Goal: Task Accomplishment & Management: Complete application form

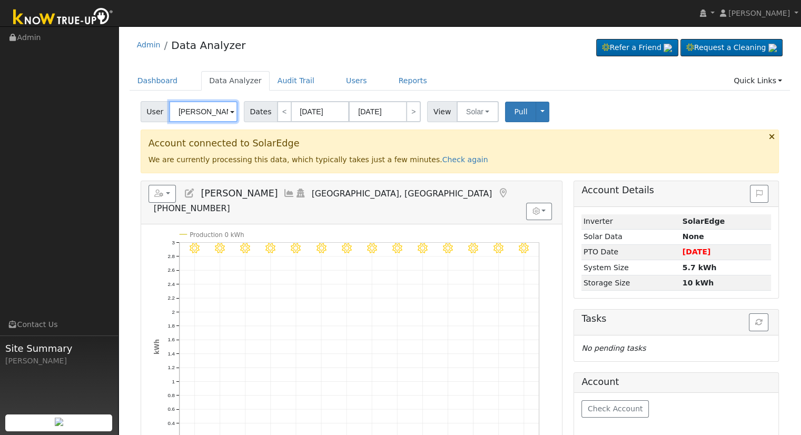
click at [191, 109] on input "[PERSON_NAME]" at bounding box center [203, 111] width 68 height 21
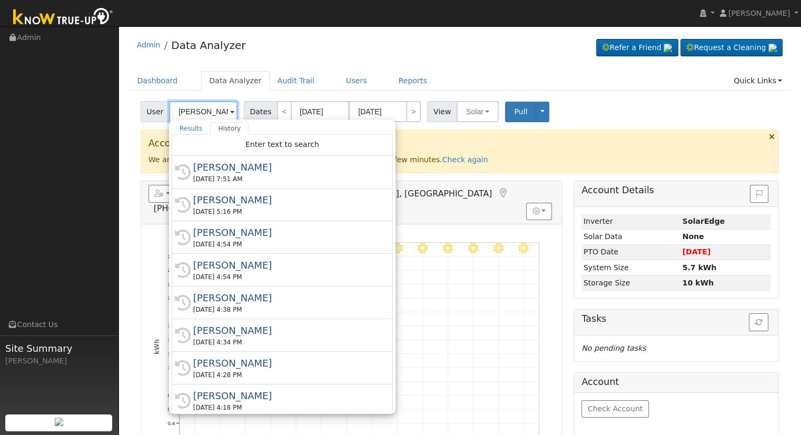
paste input "[EMAIL_ADDRESS][DOMAIN_NAME]"
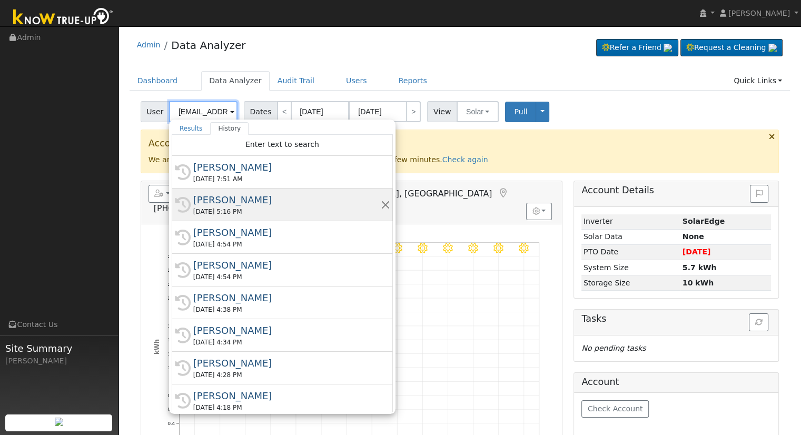
scroll to position [0, 27]
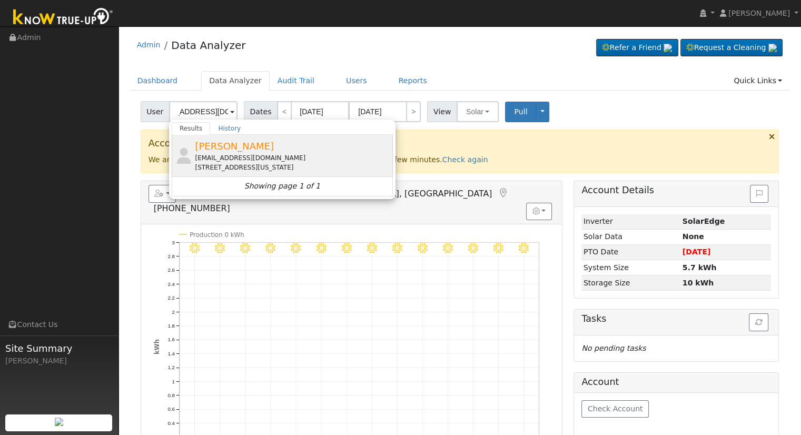
click at [231, 161] on div "[EMAIL_ADDRESS][DOMAIN_NAME]" at bounding box center [292, 157] width 195 height 9
type input "[PERSON_NAME]"
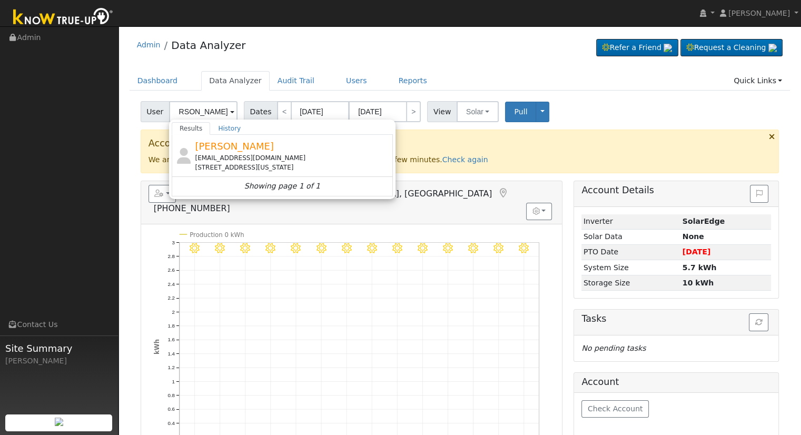
scroll to position [0, 0]
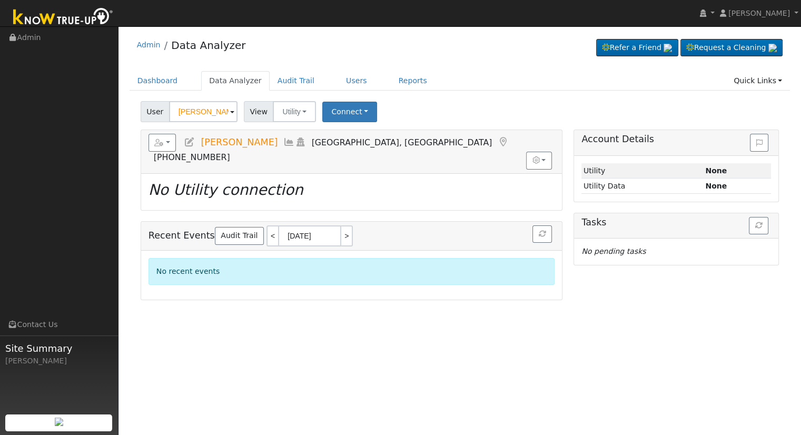
click at [192, 142] on icon at bounding box center [190, 142] width 12 height 9
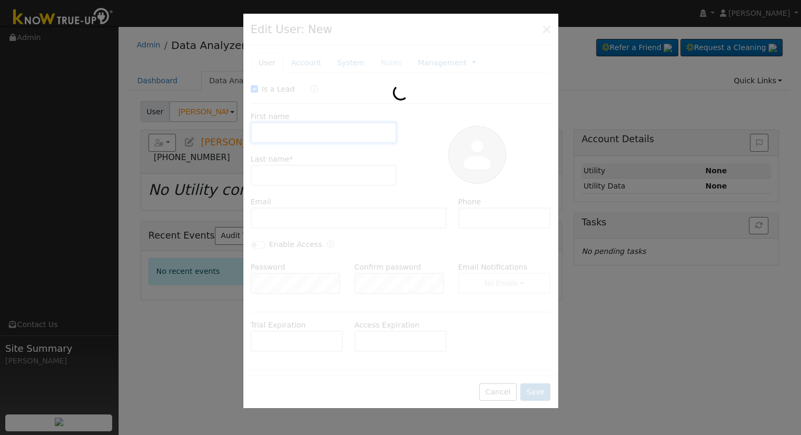
checkbox input "true"
type input "[PERSON_NAME]"
type input "[EMAIL_ADDRESS][DOMAIN_NAME]"
type input "[PHONE_NUMBER]"
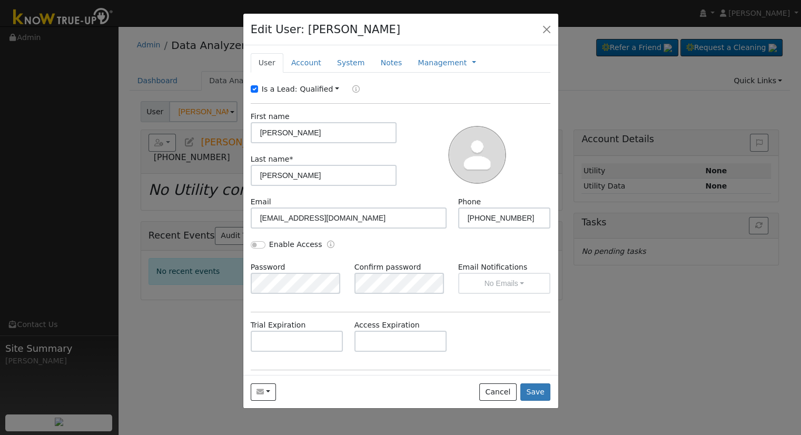
click at [279, 87] on label "Is a Lead:" at bounding box center [280, 89] width 36 height 11
click at [258, 87] on input "Is a Lead:" at bounding box center [254, 88] width 7 height 7
checkbox input "false"
click at [303, 65] on link "Account" at bounding box center [306, 62] width 46 height 19
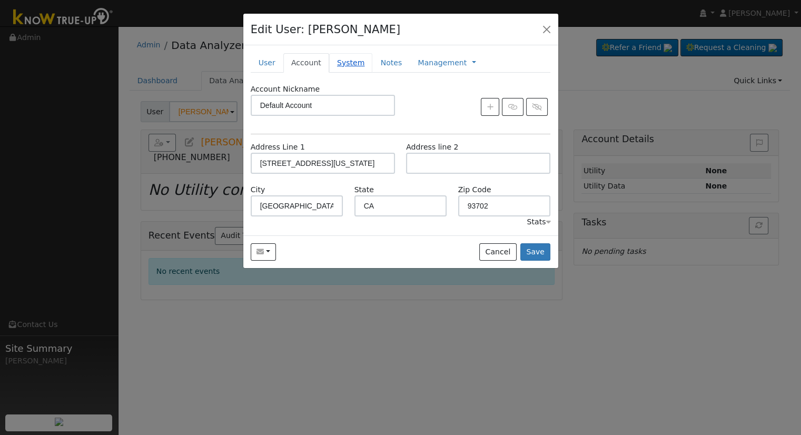
click at [342, 68] on link "System" at bounding box center [351, 62] width 44 height 19
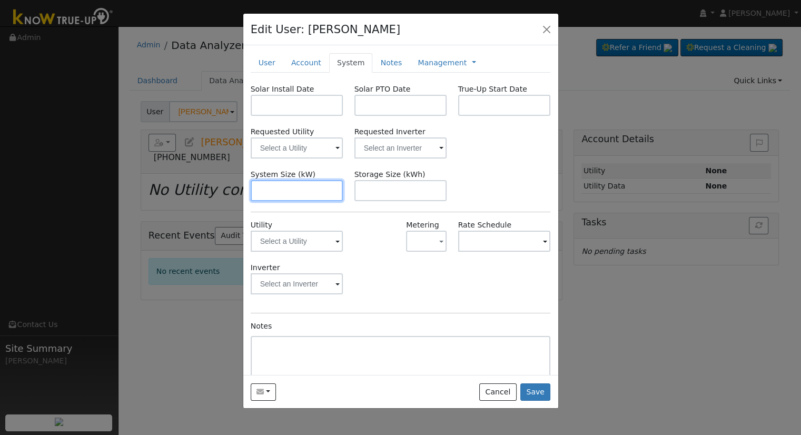
click at [305, 186] on input "text" at bounding box center [297, 190] width 93 height 21
paste input "15.580"
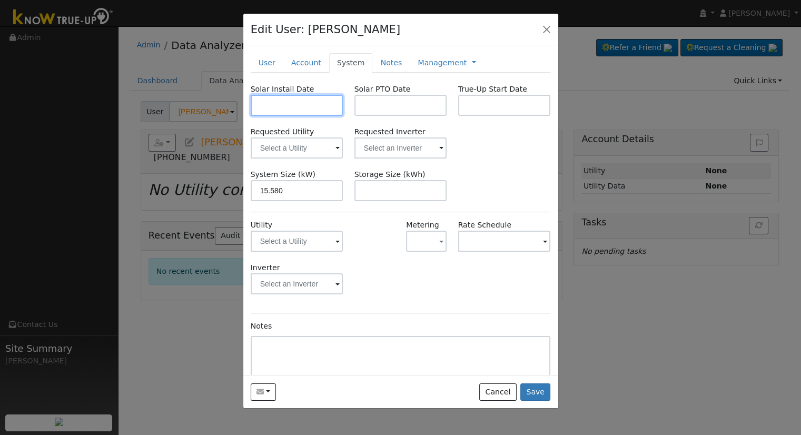
type input "15.6"
click at [315, 106] on input "text" at bounding box center [297, 105] width 93 height 21
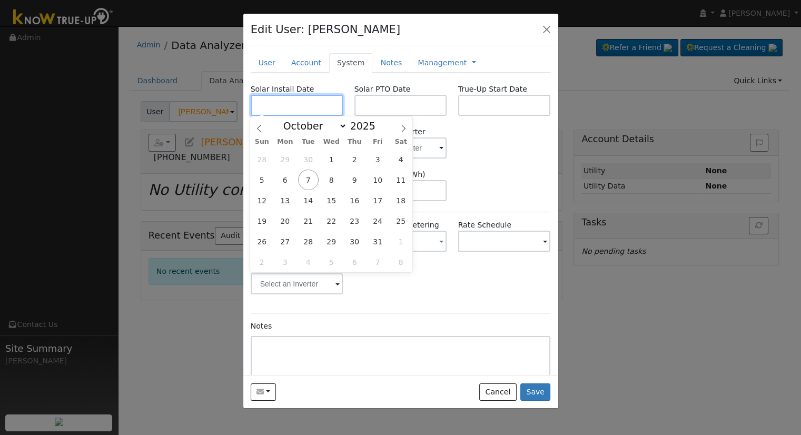
paste input "[DATE]"
type input "[DATE]"
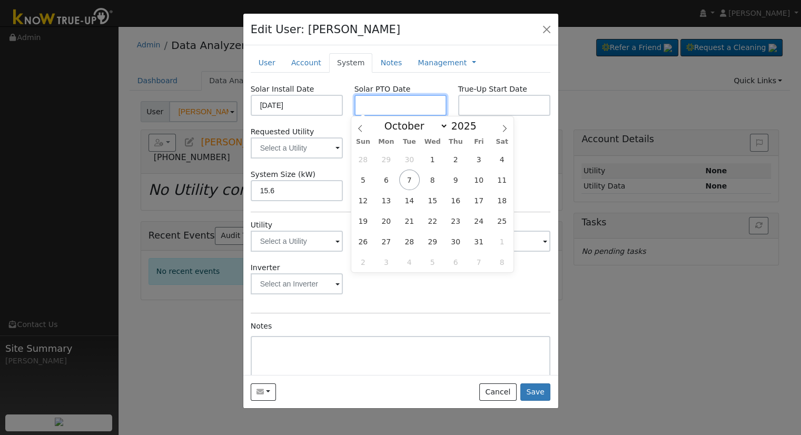
click at [388, 108] on input "text" at bounding box center [401, 105] width 93 height 21
paste input "[DATE]"
type input "[DATE]"
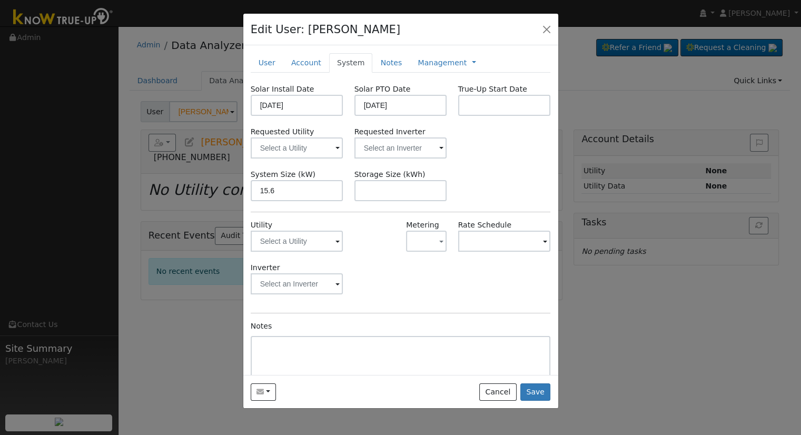
click at [533, 144] on div "Requested Utility Requested Inverter" at bounding box center [400, 142] width 311 height 32
click at [291, 149] on input "text" at bounding box center [297, 148] width 93 height 21
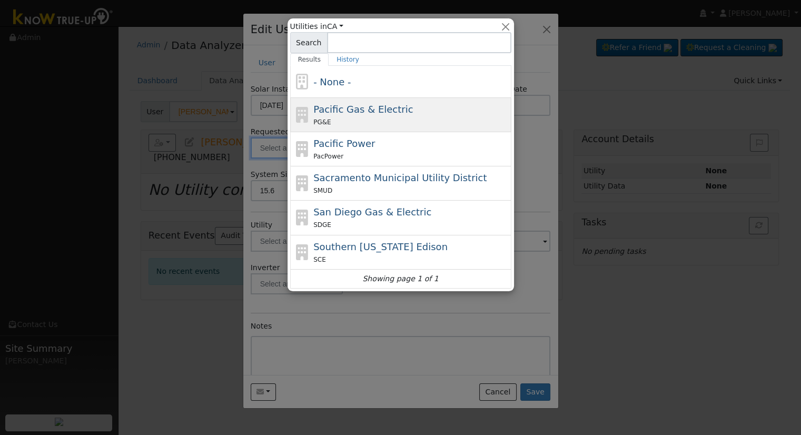
click at [364, 119] on div "PG&E" at bounding box center [410, 121] width 195 height 11
type input "Pacific Gas & Electric"
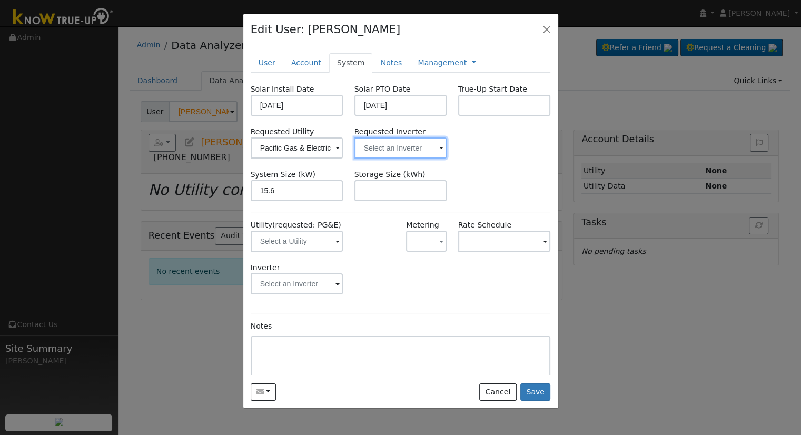
click at [386, 156] on input "text" at bounding box center [401, 148] width 93 height 21
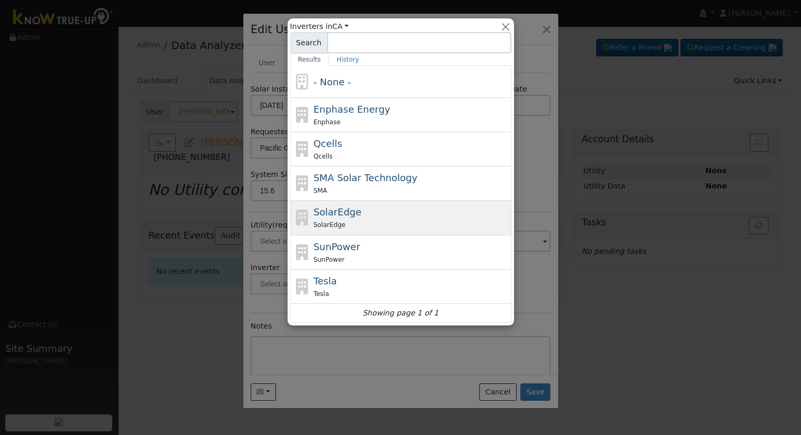
click at [374, 220] on div "SolarEdge" at bounding box center [410, 224] width 195 height 11
type input "SolarEdge"
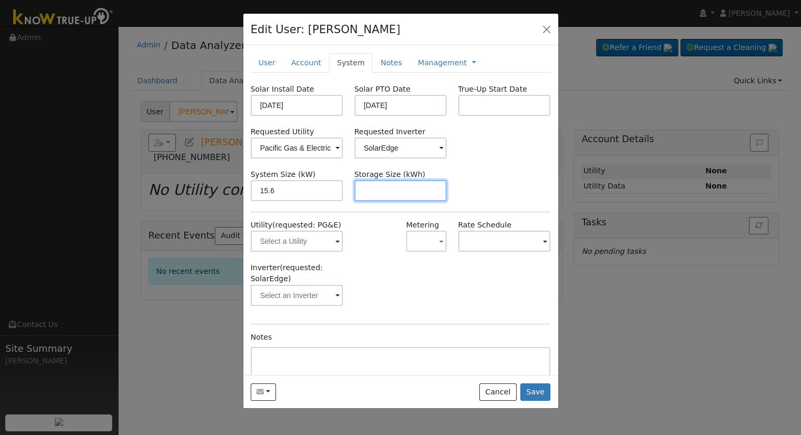
click at [396, 193] on input "text" at bounding box center [401, 190] width 93 height 21
paste input "30.00"
type input "30"
click at [438, 64] on link "Management" at bounding box center [442, 62] width 49 height 11
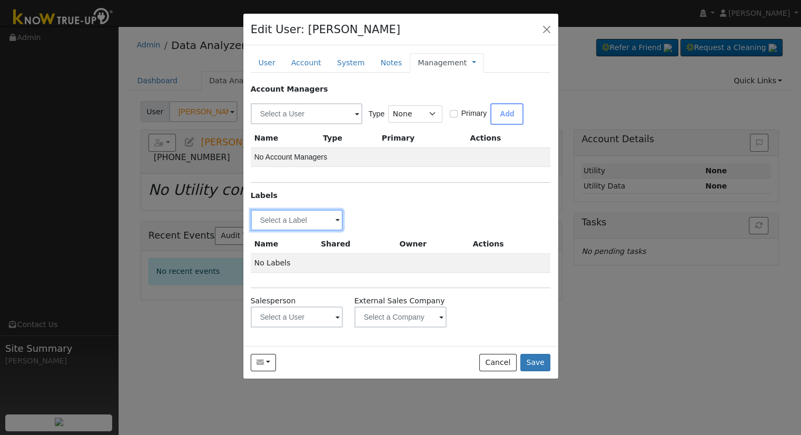
click at [299, 221] on input "text" at bounding box center [297, 220] width 93 height 21
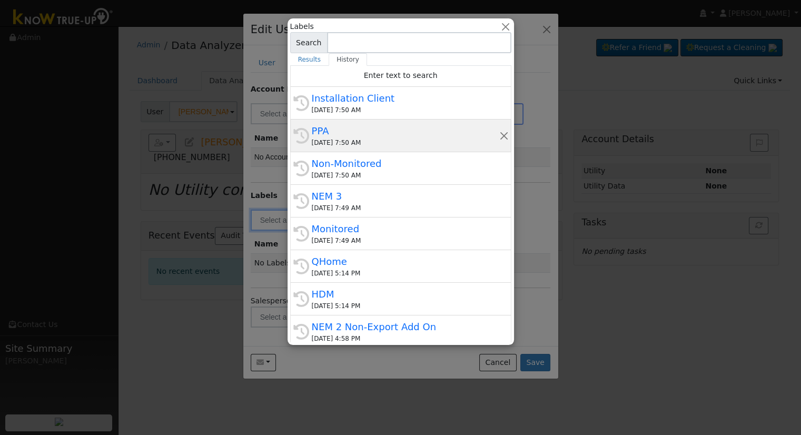
click at [356, 127] on div "PPA" at bounding box center [406, 131] width 188 height 14
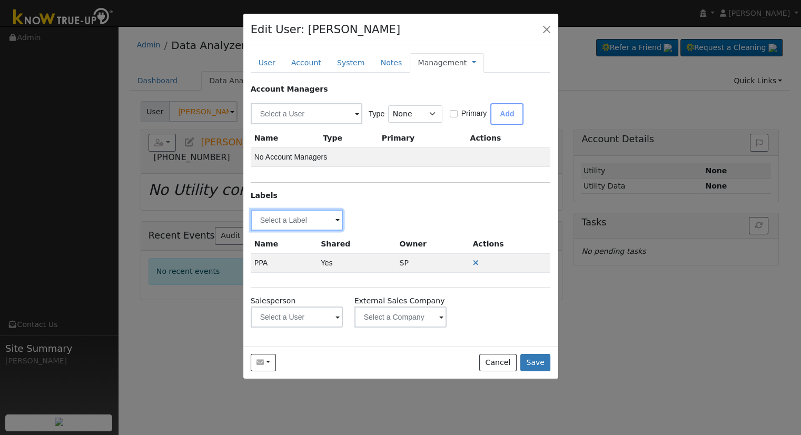
click at [304, 214] on input "text" at bounding box center [297, 220] width 93 height 21
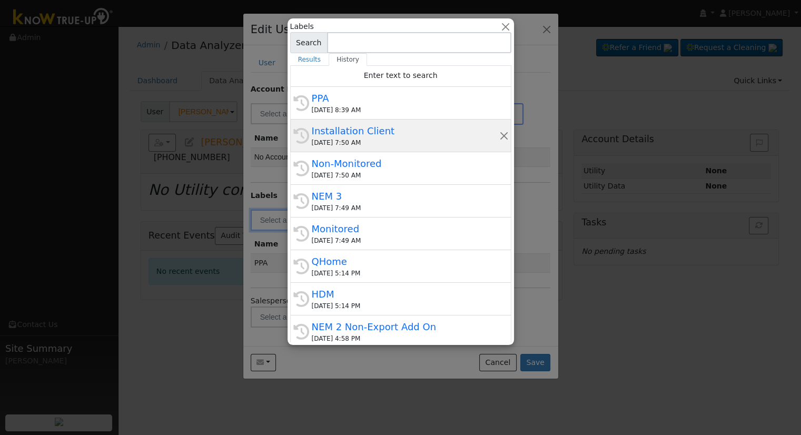
click at [387, 147] on div "History Installation Client [DATE] 7:50 AM" at bounding box center [400, 136] width 221 height 33
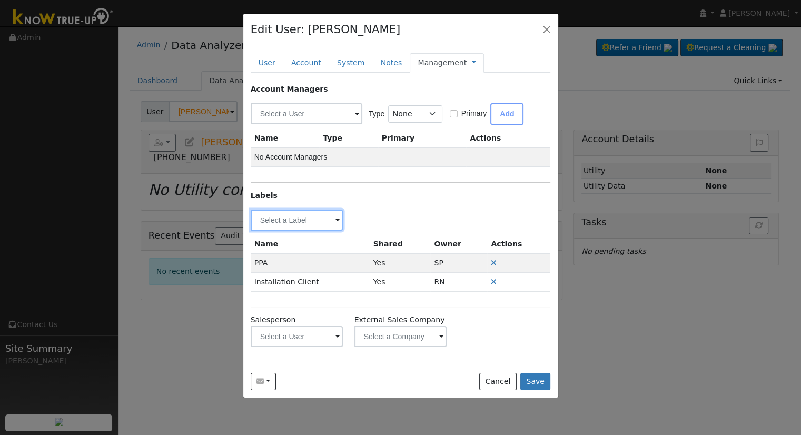
click at [324, 215] on input "text" at bounding box center [297, 220] width 93 height 21
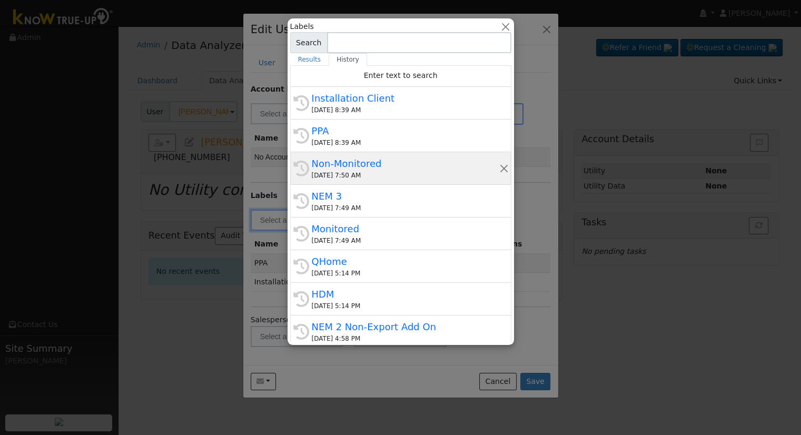
click at [410, 164] on div "Non-Monitored" at bounding box center [406, 163] width 188 height 14
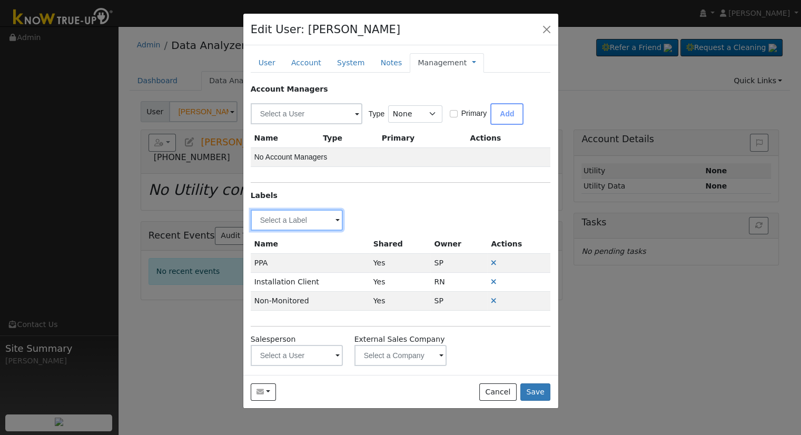
click at [318, 221] on input "text" at bounding box center [297, 220] width 93 height 21
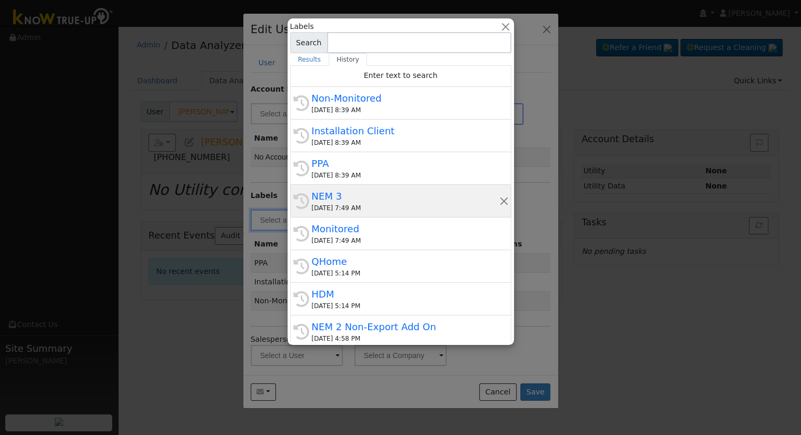
click at [398, 200] on div "NEM 3" at bounding box center [406, 196] width 188 height 14
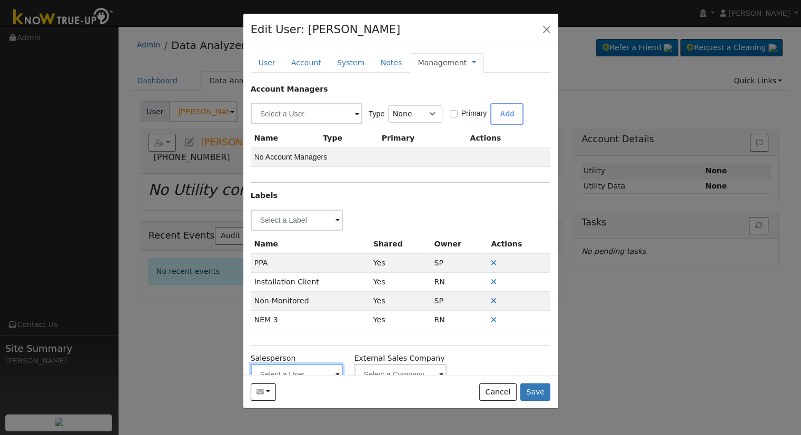
click at [301, 372] on input "text" at bounding box center [297, 374] width 93 height 21
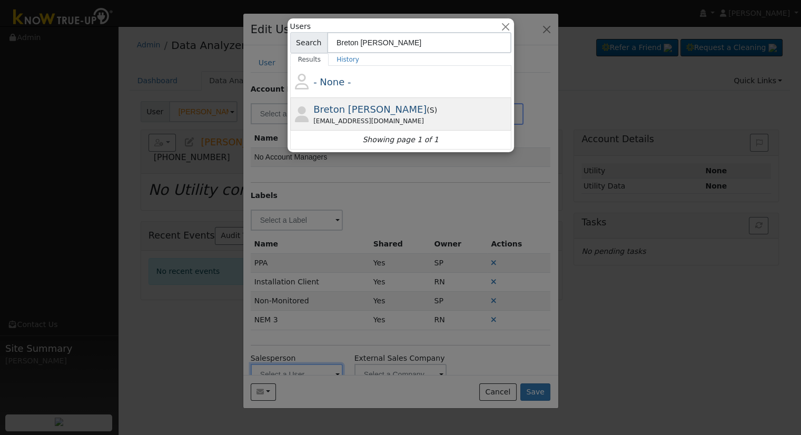
type input "Breton [PERSON_NAME]"
click at [417, 106] on div "Breton [PERSON_NAME] ( S ) [EMAIL_ADDRESS][DOMAIN_NAME]" at bounding box center [410, 114] width 195 height 24
type input "Breton [PERSON_NAME]"
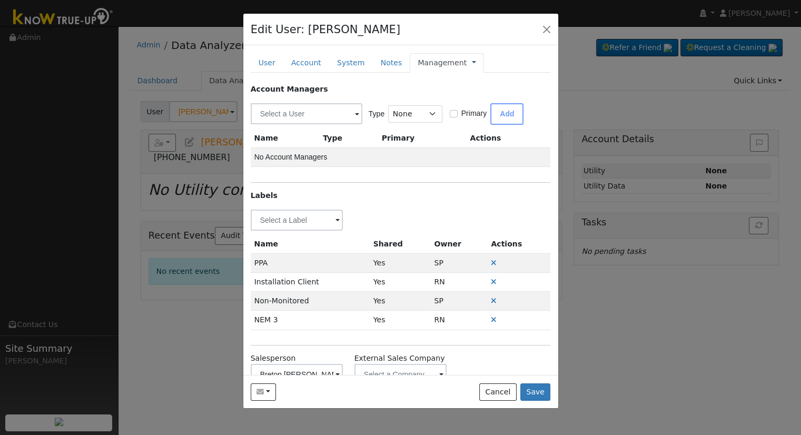
click at [472, 62] on link at bounding box center [474, 62] width 4 height 11
click at [489, 91] on link "Billing" at bounding box center [509, 96] width 73 height 15
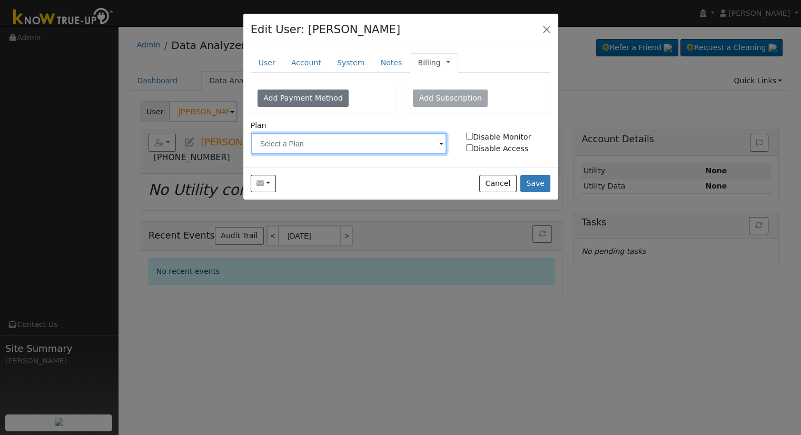
click at [375, 151] on input "text" at bounding box center [349, 143] width 197 height 21
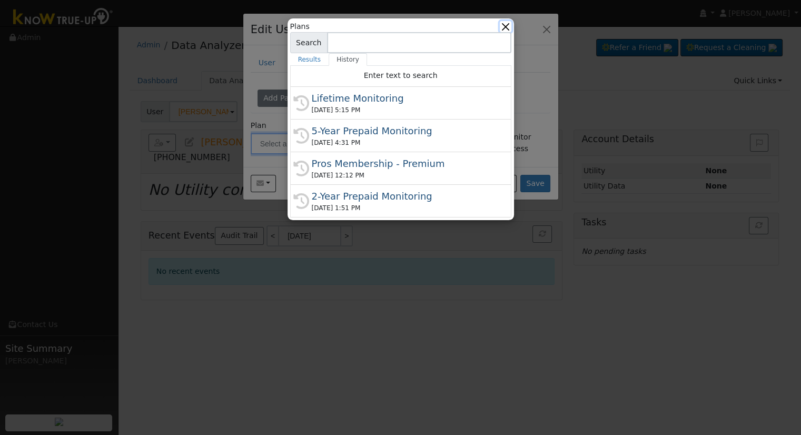
click at [504, 28] on button "button" at bounding box center [505, 26] width 11 height 11
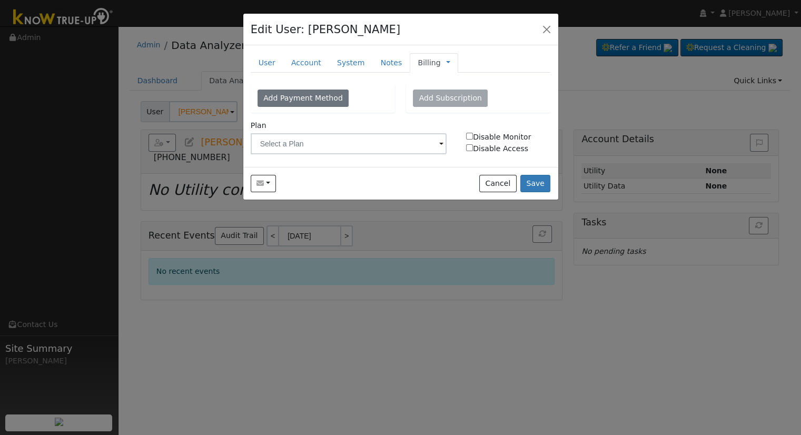
click at [420, 66] on link "Billing" at bounding box center [429, 62] width 23 height 11
click at [527, 110] on div "Add Subscription" at bounding box center [478, 99] width 144 height 30
click at [542, 183] on button "Save" at bounding box center [536, 184] width 31 height 18
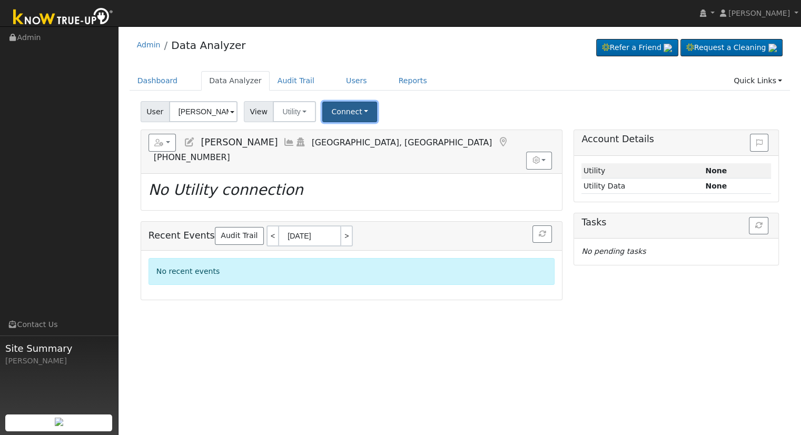
click at [344, 109] on button "Connect" at bounding box center [349, 112] width 55 height 21
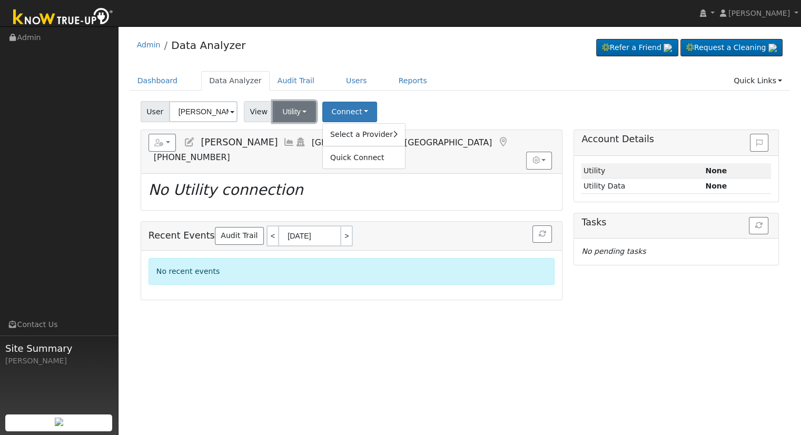
drag, startPoint x: 290, startPoint y: 108, endPoint x: 296, endPoint y: 114, distance: 8.6
click at [290, 108] on button "Utility" at bounding box center [294, 111] width 43 height 21
click at [299, 149] on link "Solar" at bounding box center [307, 150] width 73 height 15
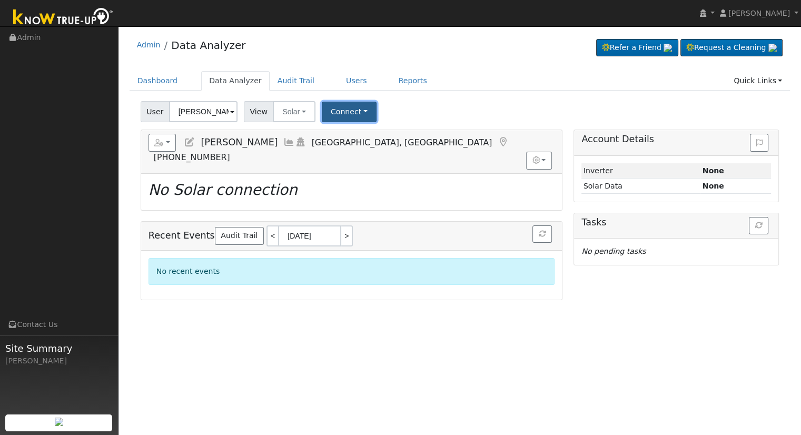
click at [345, 115] on button "Connect" at bounding box center [349, 112] width 55 height 21
click at [369, 135] on link "Select a Provider" at bounding box center [363, 135] width 82 height 15
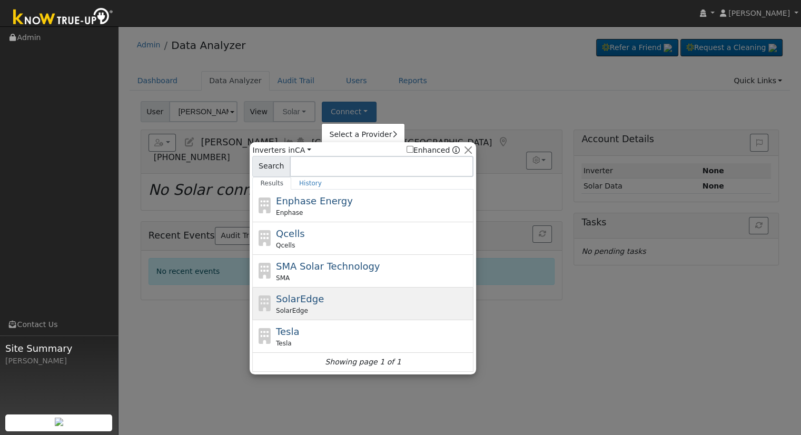
click at [341, 292] on div "SolarEdge SolarEdge" at bounding box center [373, 304] width 195 height 24
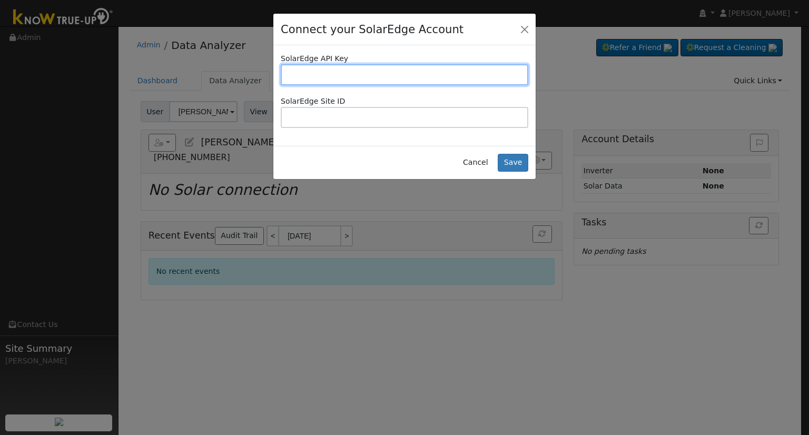
paste input "HPO1SXJ62SU3BI980TINDR85CA5D3V1W"
type input "HPO1SXJ62SU3BI980TINDR85CA5D3V1W"
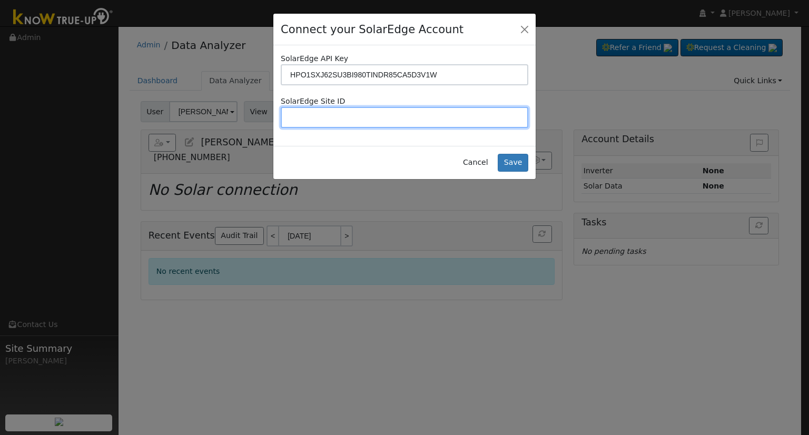
paste input "4739856"
type input "4739856"
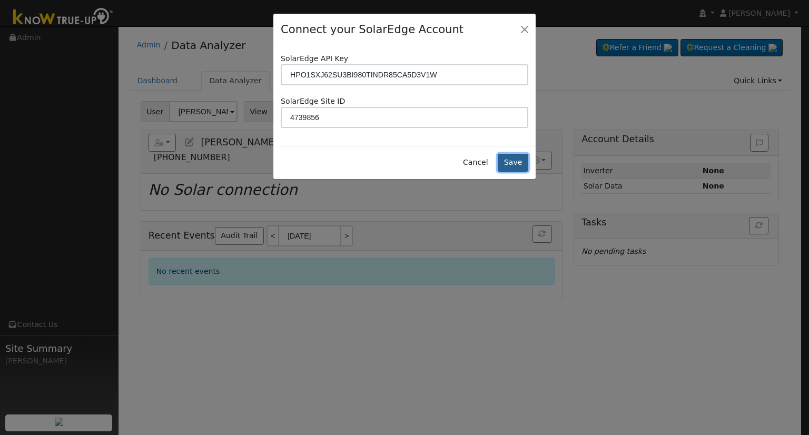
click at [512, 155] on button "Save" at bounding box center [513, 163] width 31 height 18
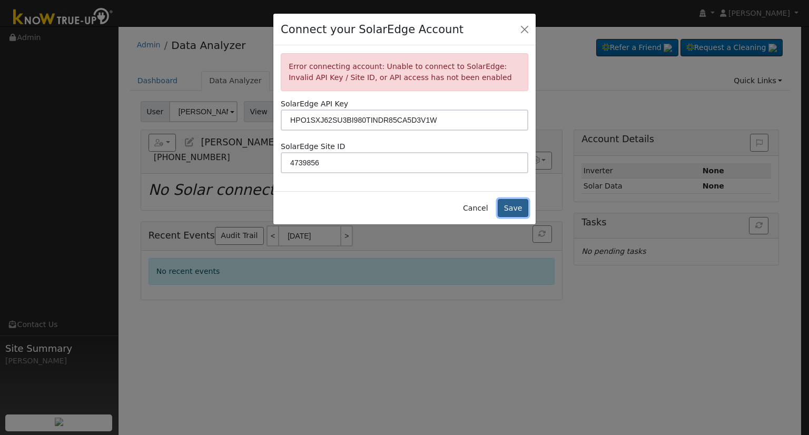
click at [519, 210] on button "Save" at bounding box center [513, 208] width 31 height 18
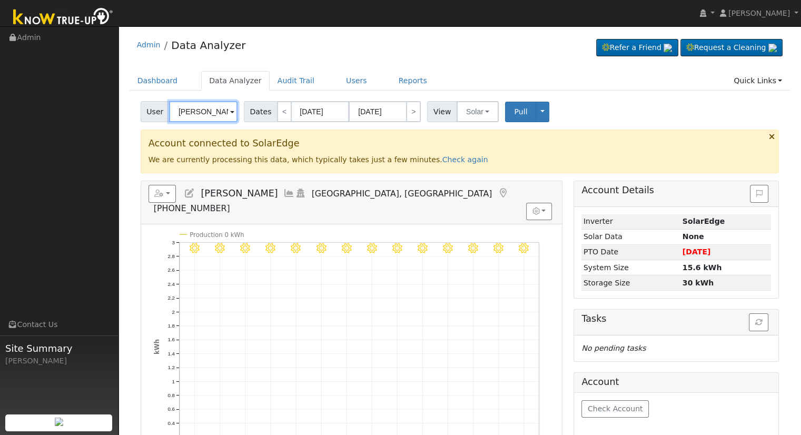
paste input "jojop1616@yahoo.com"
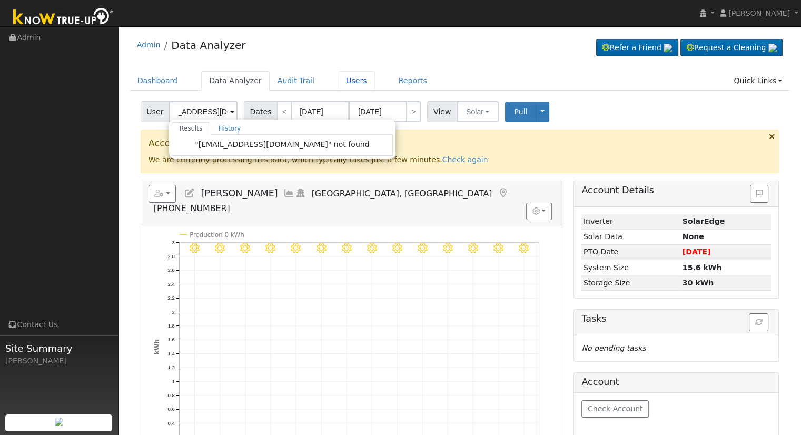
click at [344, 81] on link "Users" at bounding box center [356, 80] width 37 height 19
type input "[PERSON_NAME]"
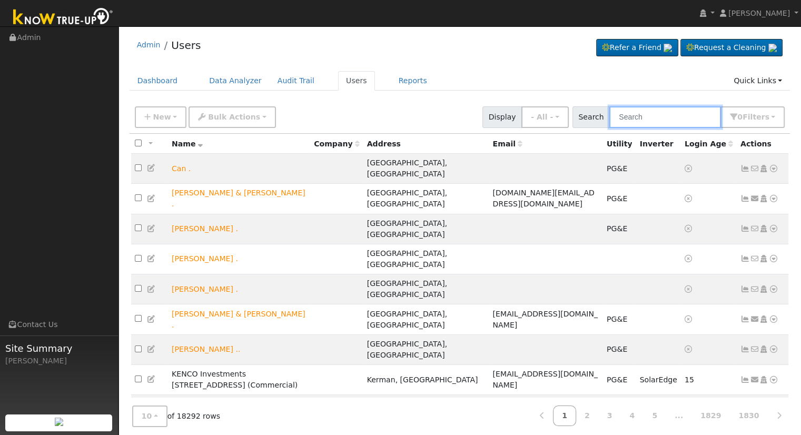
paste input "jojop1616@yahoo.com"
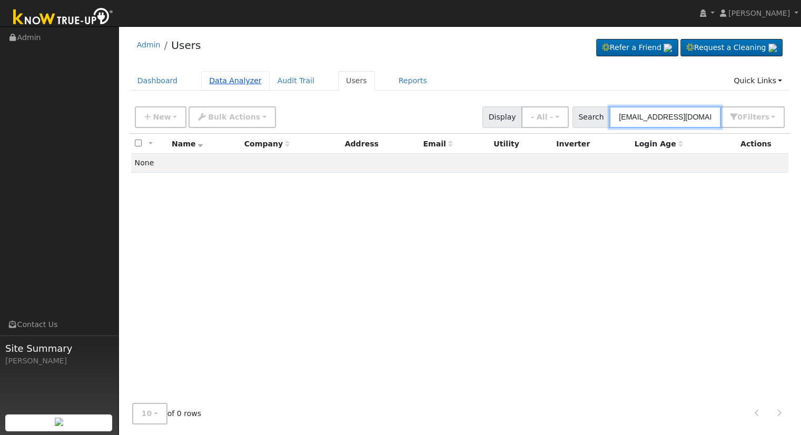
type input "jojop1616@yahoo.com"
click at [226, 83] on link "Data Analyzer" at bounding box center [235, 80] width 68 height 19
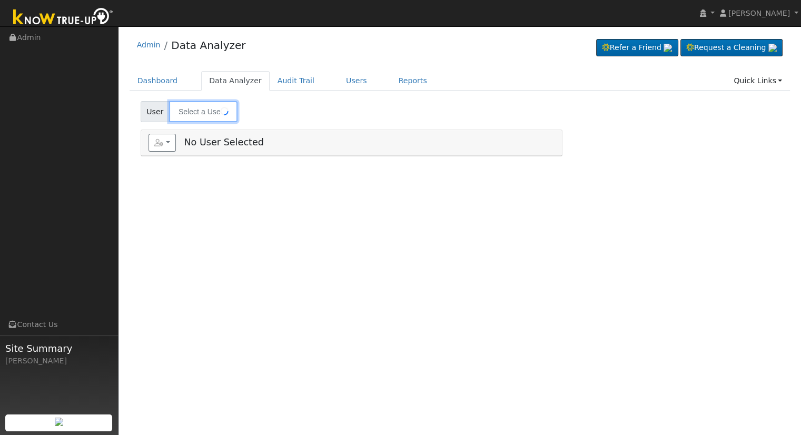
type input "Adela Torres"
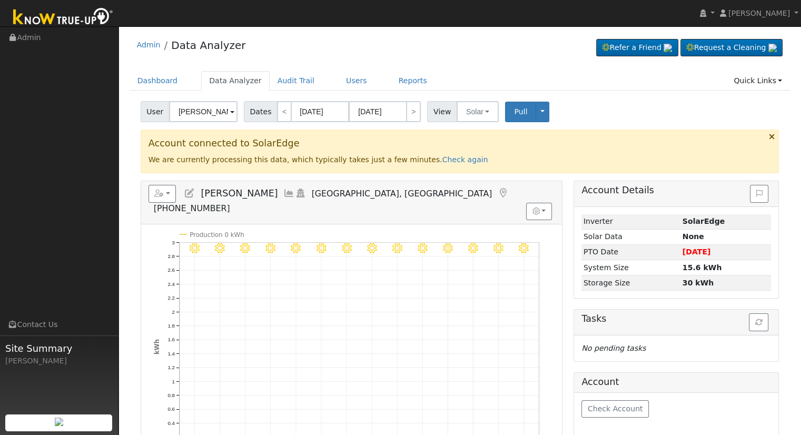
click at [162, 113] on span "User" at bounding box center [155, 111] width 29 height 21
click at [192, 192] on icon at bounding box center [190, 193] width 12 height 9
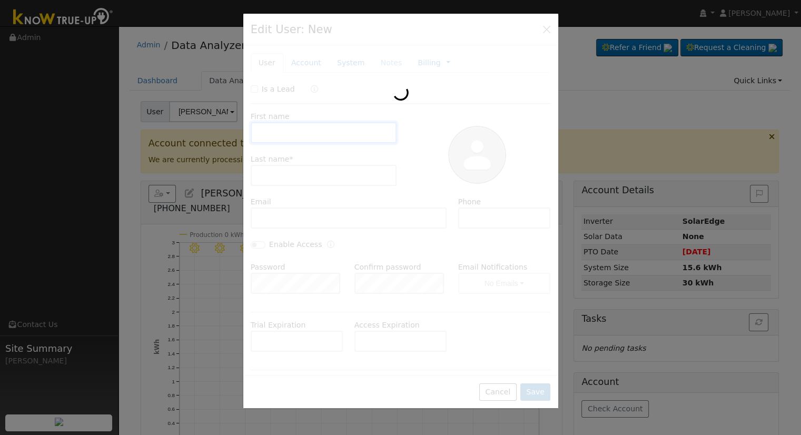
type input "[PERSON_NAME]"
type input "[EMAIL_ADDRESS][DOMAIN_NAME]"
type input "[PHONE_NUMBER]"
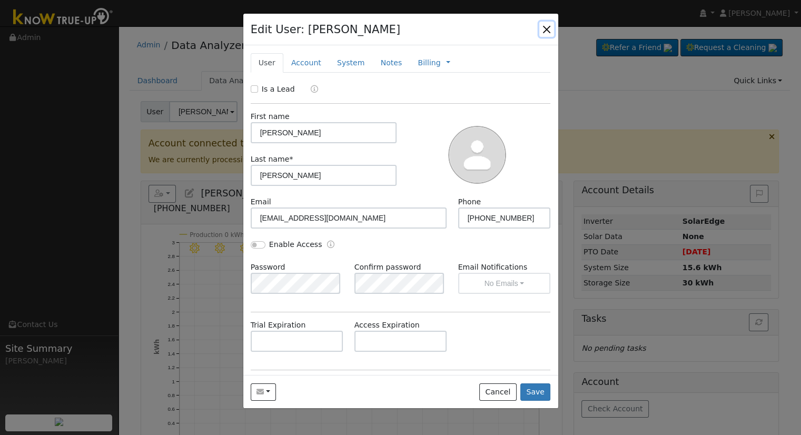
click at [547, 30] on button "button" at bounding box center [547, 29] width 15 height 15
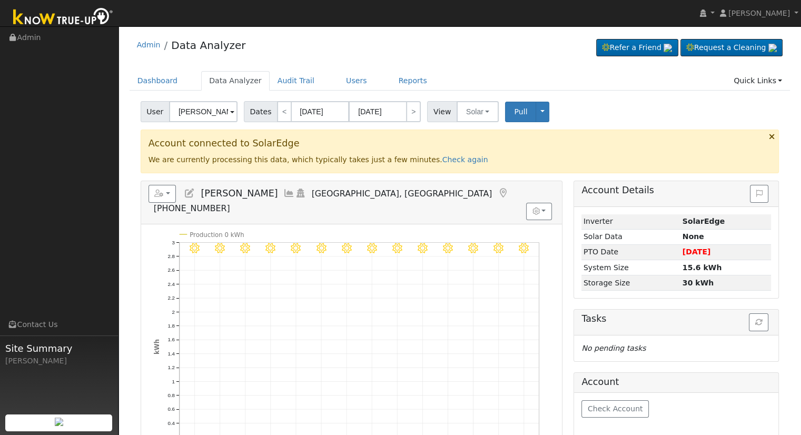
click at [188, 192] on icon at bounding box center [190, 193] width 12 height 9
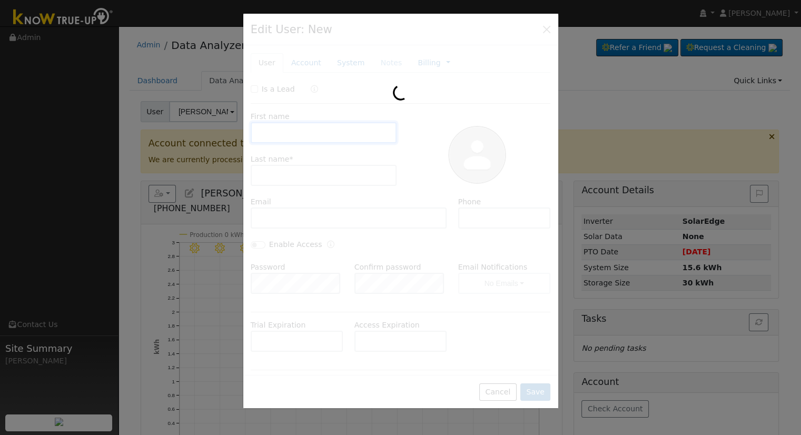
type input "[PERSON_NAME]"
type input "[EMAIL_ADDRESS][DOMAIN_NAME]"
type input "[PHONE_NUMBER]"
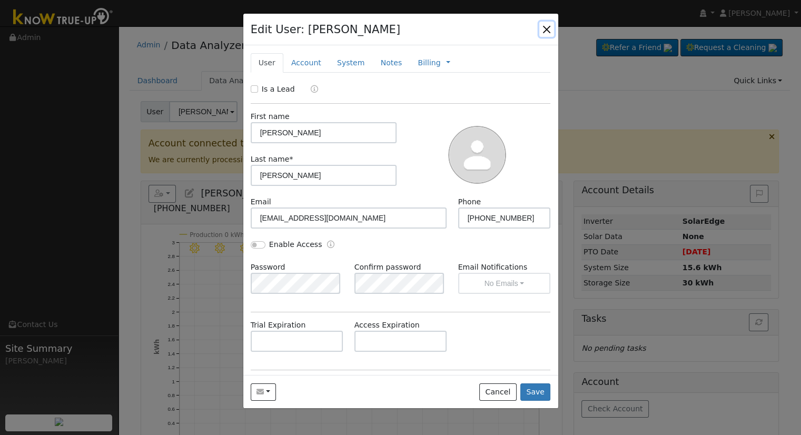
click at [550, 33] on button "button" at bounding box center [547, 29] width 15 height 15
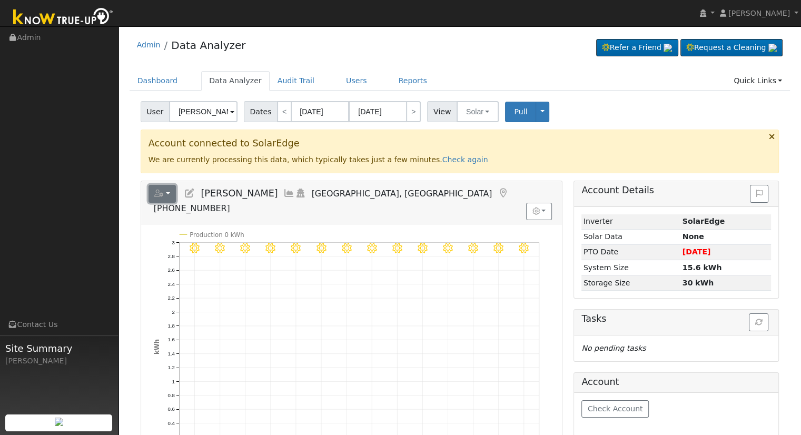
click at [166, 201] on button "button" at bounding box center [163, 194] width 28 height 18
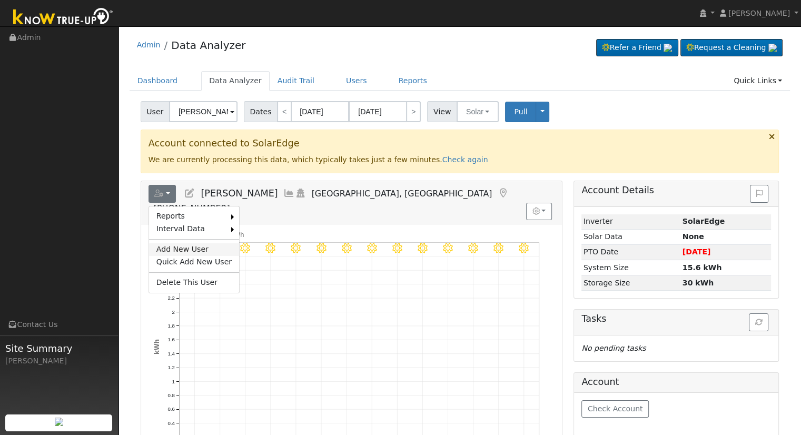
click at [189, 246] on link "Add New User" at bounding box center [194, 249] width 90 height 13
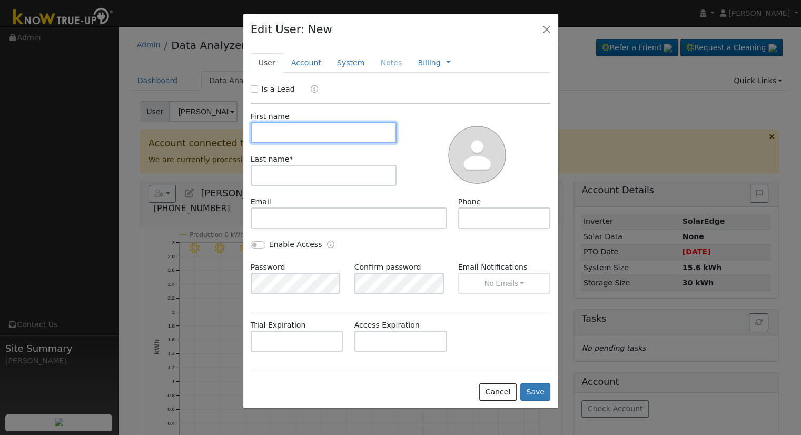
click at [299, 133] on input "text" at bounding box center [324, 132] width 146 height 21
paste input "Jo Anne Prickett"
drag, startPoint x: 290, startPoint y: 132, endPoint x: 323, endPoint y: 132, distance: 33.2
click at [323, 133] on input "Jo Anne Prickett" at bounding box center [324, 132] width 146 height 21
type input "Jo Anne"
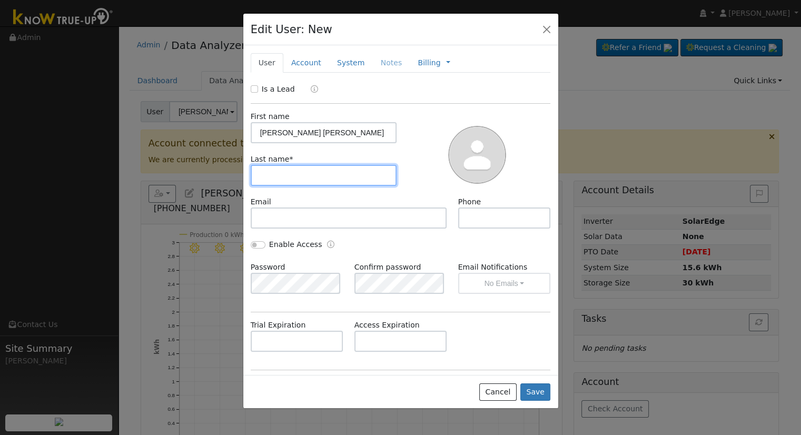
click at [297, 173] on input "text" at bounding box center [324, 175] width 146 height 21
paste input "Prickett"
type input "Prickett"
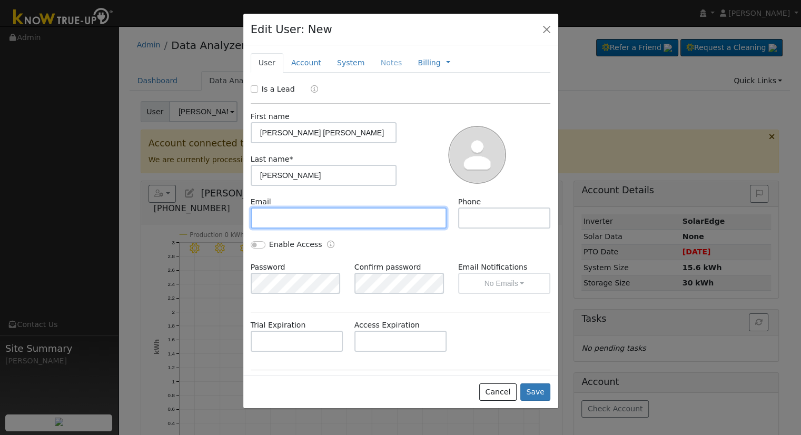
click at [311, 218] on input "text" at bounding box center [349, 218] width 197 height 21
click at [309, 212] on input "text" at bounding box center [349, 218] width 197 height 21
paste input "jojop1616@yahoo.com"
type input "jojop1616@yahoo.com"
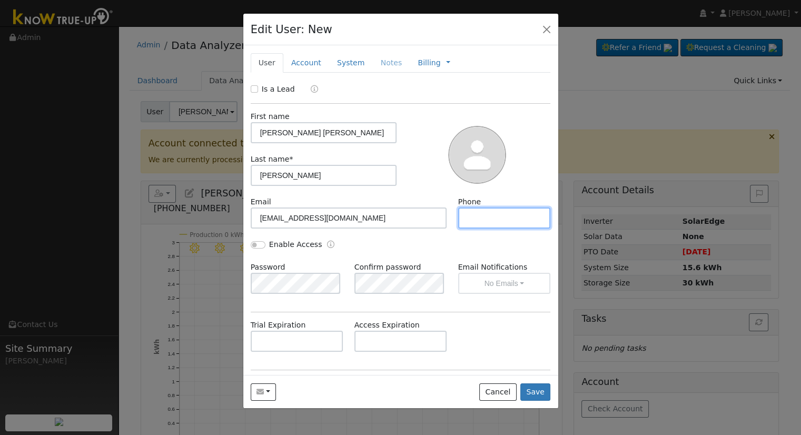
click at [479, 214] on input "text" at bounding box center [504, 218] width 93 height 21
click at [467, 215] on input "text" at bounding box center [504, 218] width 93 height 21
paste input "(559) 280-4425"
type input "(559) 280-4425"
click at [259, 243] on input "Enable Access" at bounding box center [258, 244] width 15 height 7
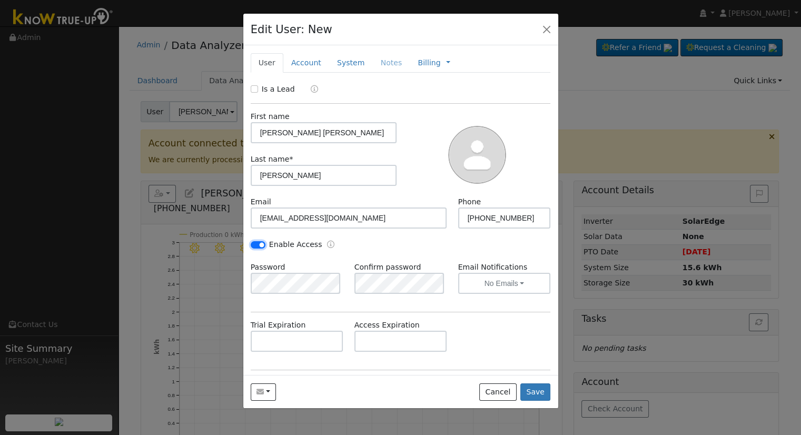
click at [263, 242] on input "Enable Access" at bounding box center [258, 244] width 15 height 7
checkbox input "false"
click at [311, 68] on link "Account" at bounding box center [306, 62] width 46 height 19
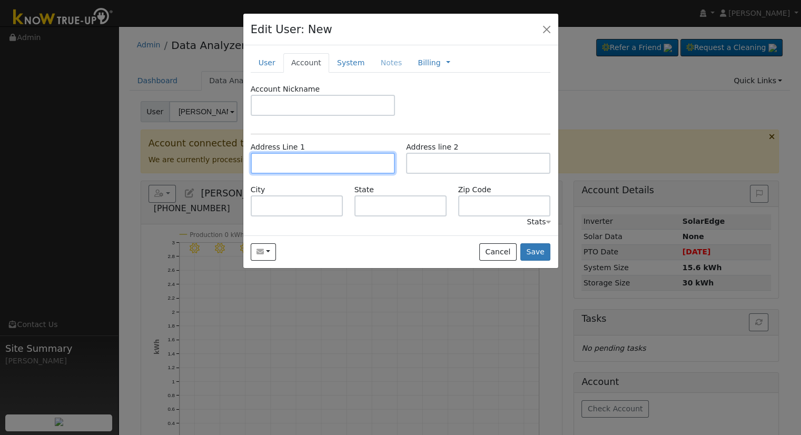
paste input "2183 West Vía Delfini"
type input "2183 West Vía Delfini"
type input "[GEOGRAPHIC_DATA]"
type input "CA"
type input "93711"
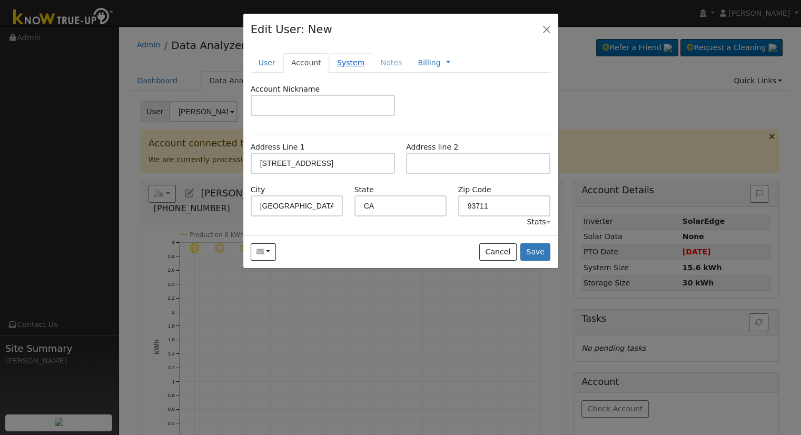
click at [339, 60] on link "System" at bounding box center [351, 62] width 44 height 19
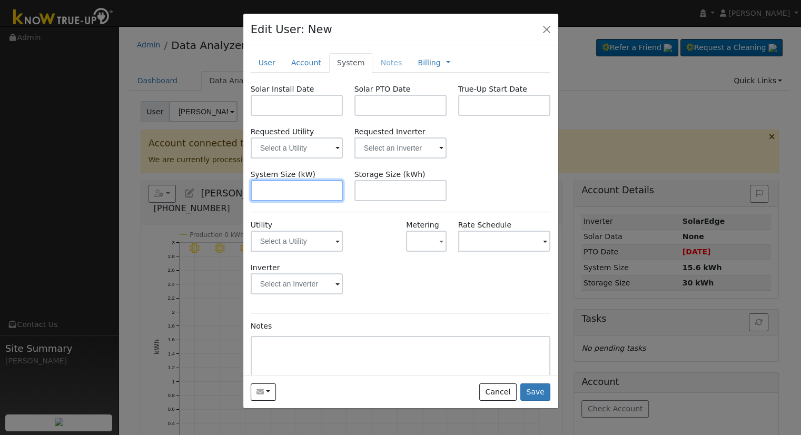
click at [260, 193] on input "text" at bounding box center [297, 190] width 93 height 21
paste input "8.200"
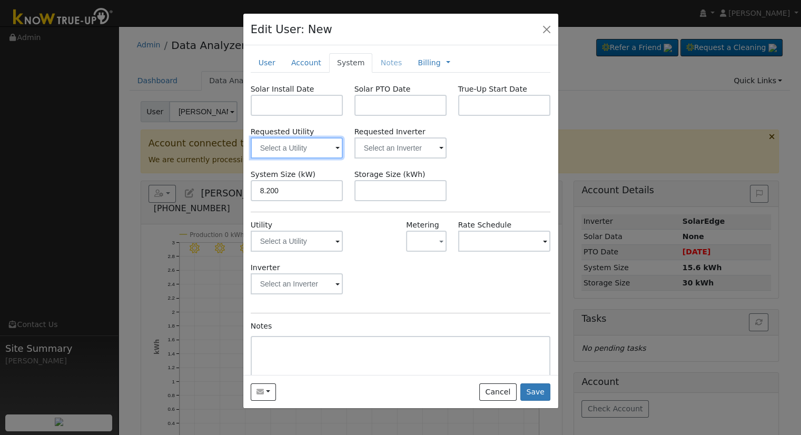
type input "8.2"
click at [310, 144] on input "text" at bounding box center [297, 148] width 93 height 21
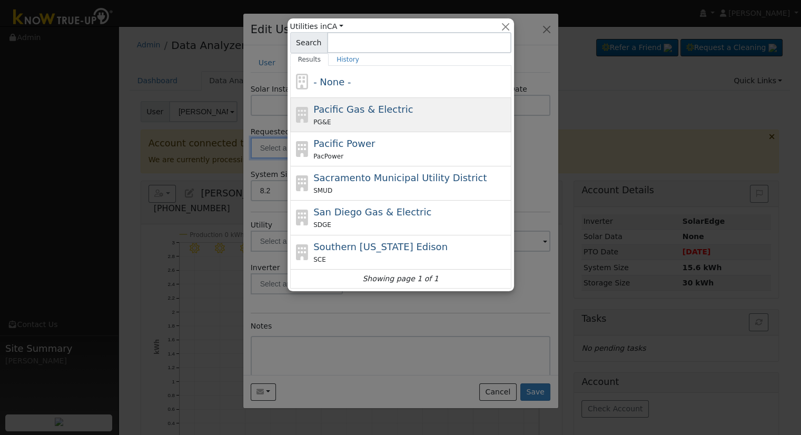
click at [349, 120] on div "PG&E" at bounding box center [410, 121] width 195 height 11
type input "Pacific Gas & Electric"
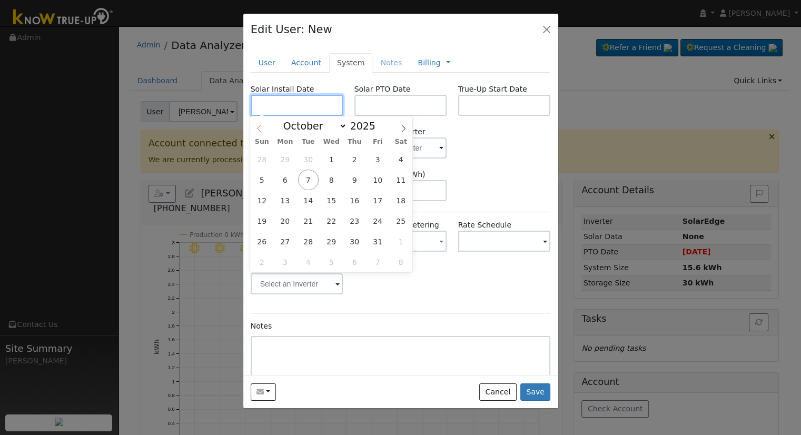
click at [261, 113] on input "text" at bounding box center [297, 105] width 93 height 21
paste input "8/22/2025"
type input "08/22/2025"
click at [413, 111] on input "text" at bounding box center [401, 105] width 93 height 21
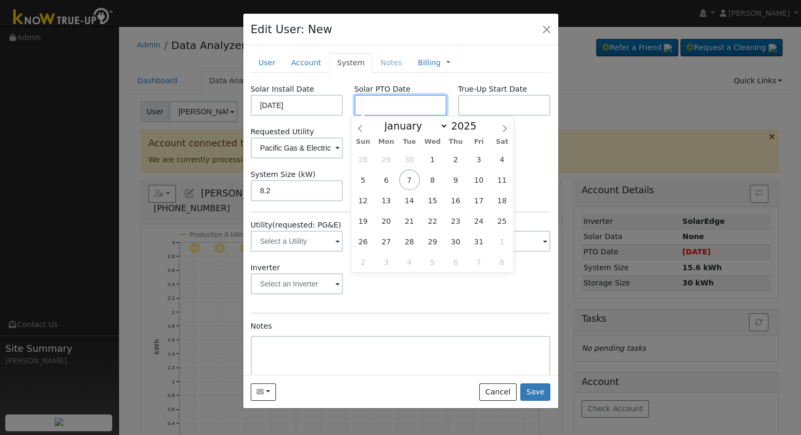
click at [409, 102] on input "text" at bounding box center [401, 105] width 93 height 21
paste input "[DATE]"
type input "[DATE]"
click at [527, 140] on div "Requested Utility Pacific Gas & Electric Requested Inverter" at bounding box center [400, 142] width 311 height 32
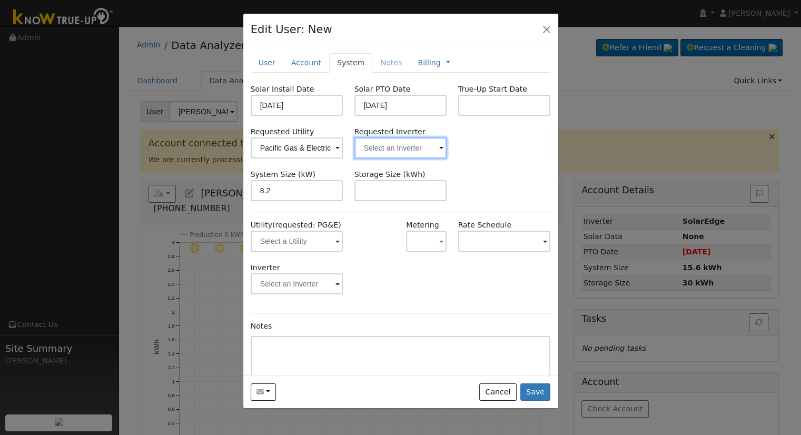
click at [373, 149] on input "text" at bounding box center [401, 148] width 93 height 21
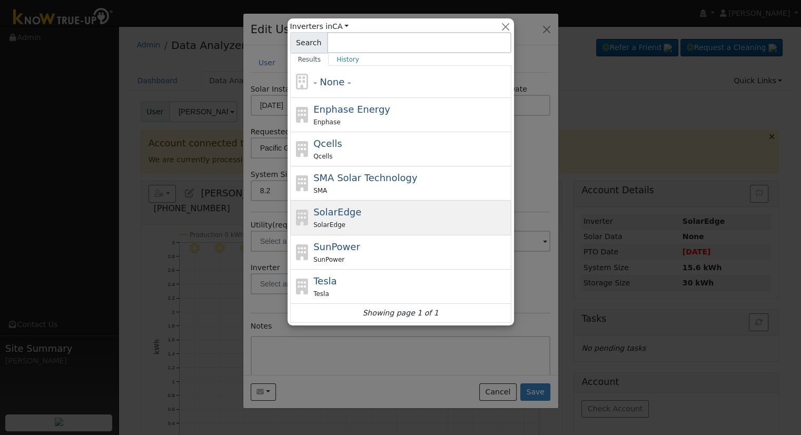
click at [408, 224] on div "SolarEdge" at bounding box center [410, 224] width 195 height 11
type input "SolarEdge"
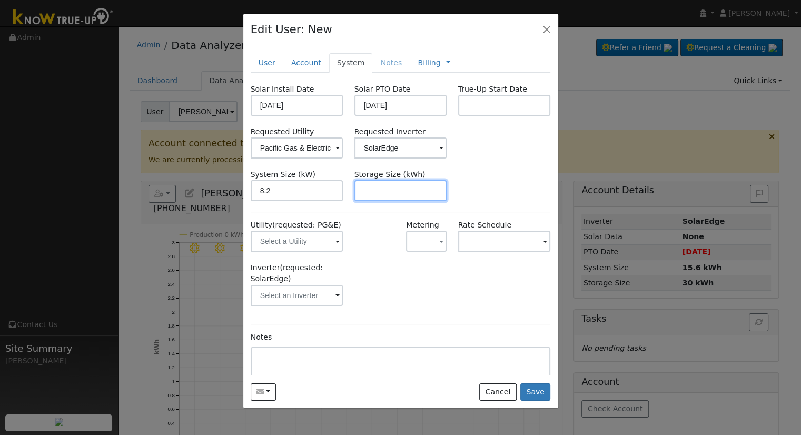
click at [390, 180] on input "text" at bounding box center [401, 190] width 93 height 21
click at [415, 192] on input "text" at bounding box center [401, 190] width 93 height 21
paste input "13.50"
type input "13.5"
click at [421, 60] on link "Billing" at bounding box center [429, 62] width 23 height 11
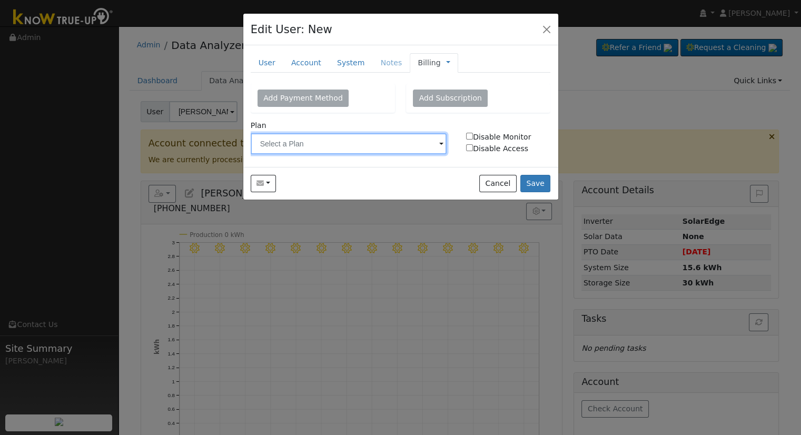
click at [328, 149] on input "text" at bounding box center [349, 143] width 197 height 21
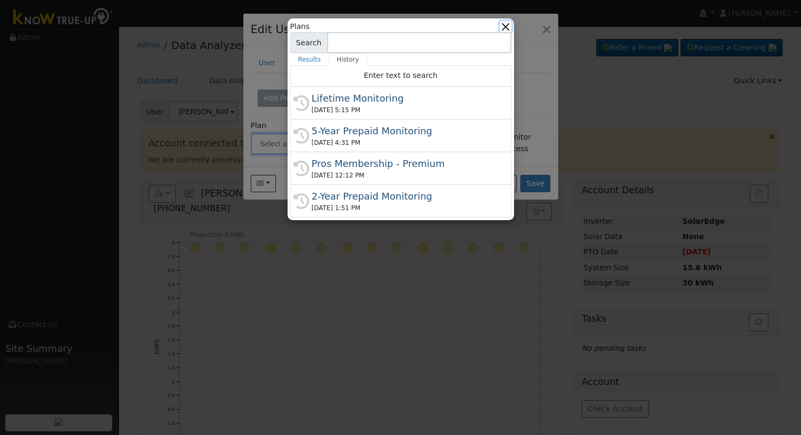
click at [505, 30] on button "button" at bounding box center [505, 26] width 11 height 11
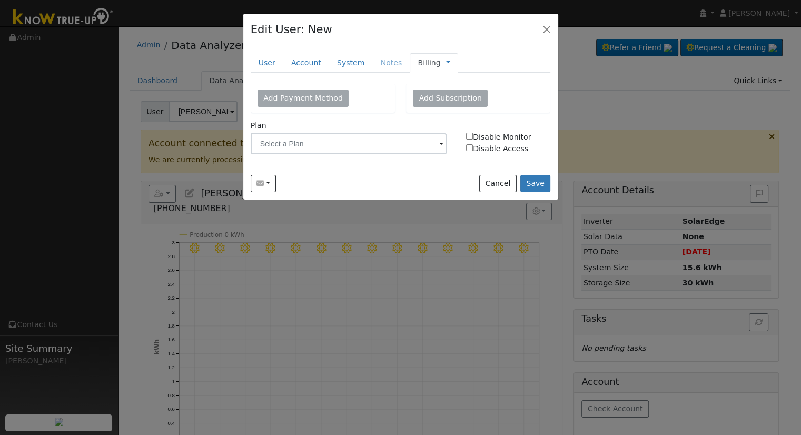
click at [419, 67] on link "Billing" at bounding box center [429, 62] width 23 height 11
click at [452, 80] on link "Management" at bounding box center [483, 81] width 73 height 15
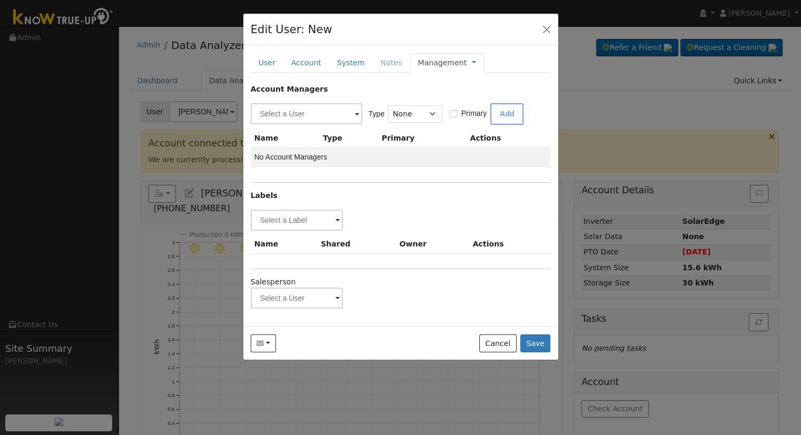
click at [314, 230] on div "Account Managers Type None Manager Sales Other Primary Add Name Type Primary Ac…" at bounding box center [401, 196] width 300 height 225
click at [316, 221] on input "text" at bounding box center [297, 220] width 93 height 21
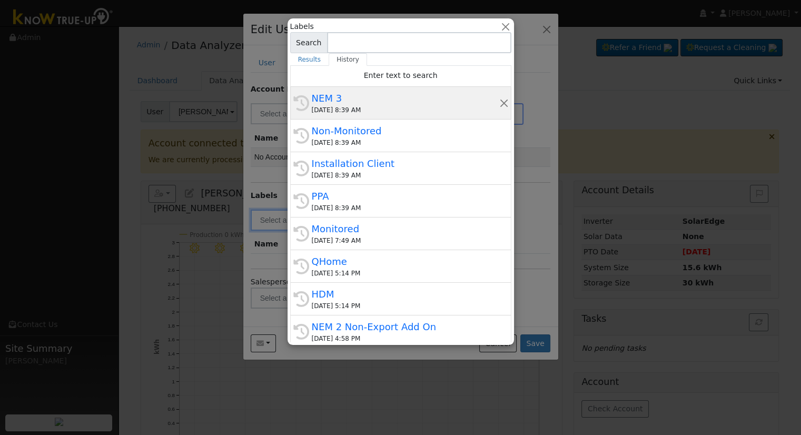
click at [330, 104] on div "NEM 3" at bounding box center [406, 98] width 188 height 14
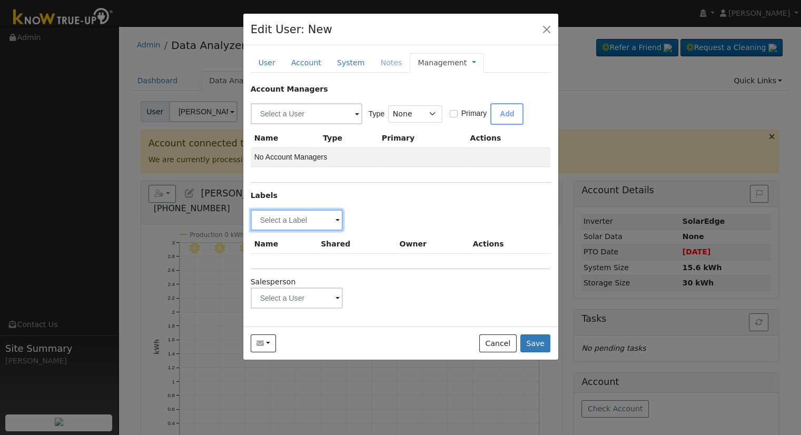
click at [322, 222] on input "text" at bounding box center [297, 220] width 93 height 21
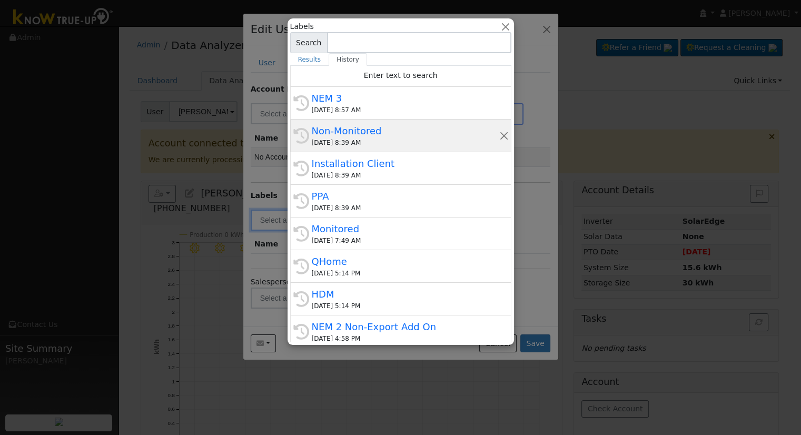
click at [325, 125] on div "Non-Monitored" at bounding box center [406, 131] width 188 height 14
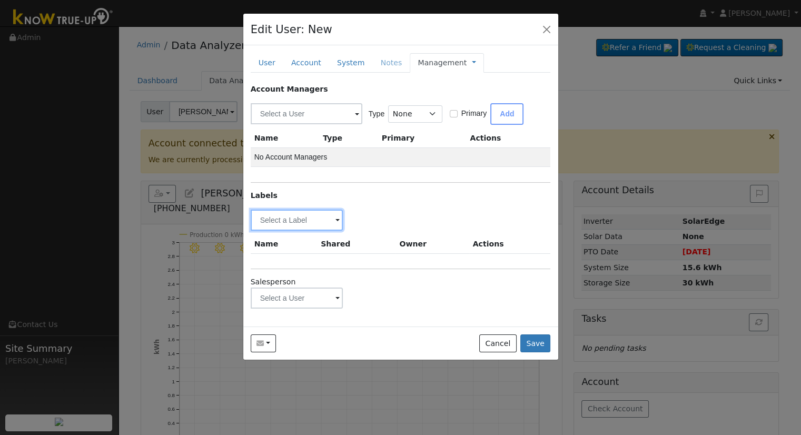
click at [327, 220] on input "text" at bounding box center [297, 220] width 93 height 21
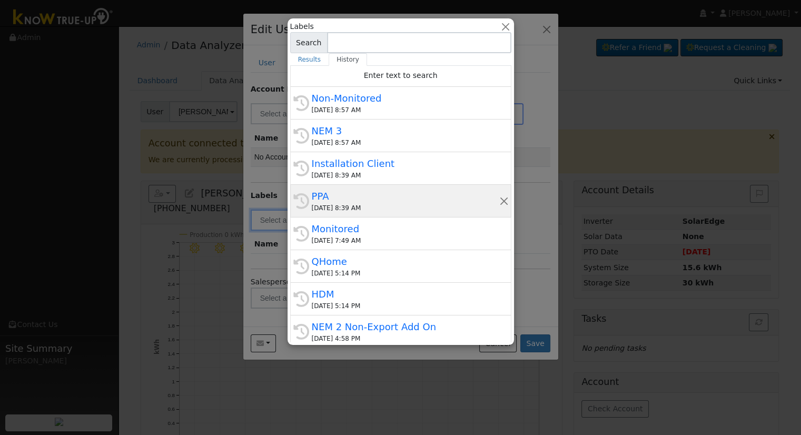
click at [325, 195] on div "PPA" at bounding box center [406, 196] width 188 height 14
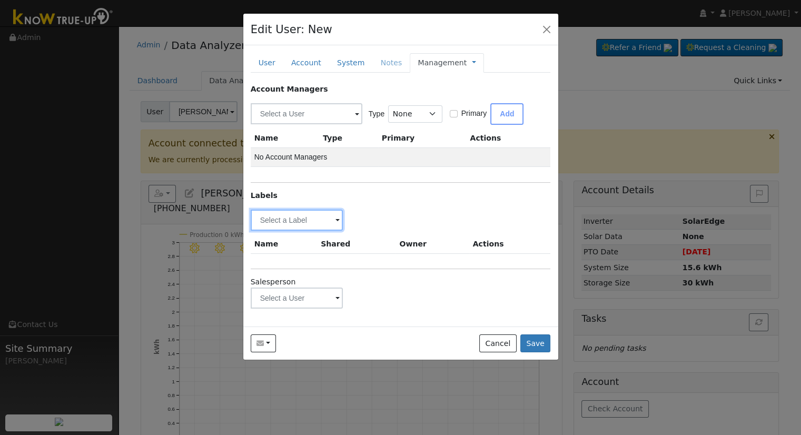
click at [314, 223] on input "text" at bounding box center [297, 220] width 93 height 21
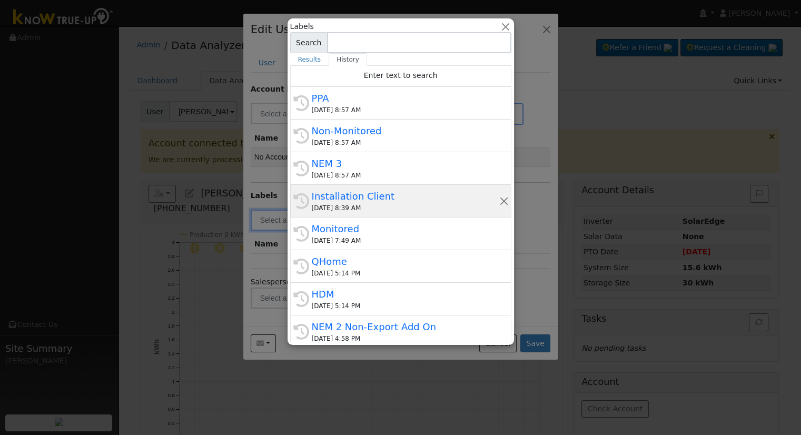
click at [357, 199] on div "Installation Client" at bounding box center [406, 196] width 188 height 14
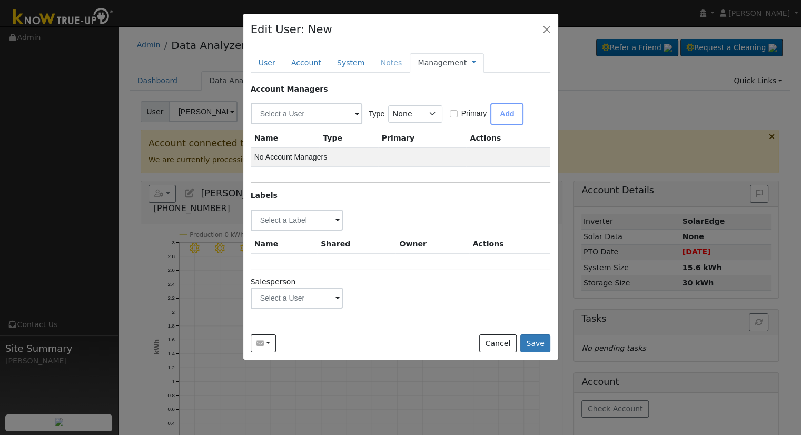
click at [446, 65] on link "Management" at bounding box center [442, 62] width 49 height 11
click at [535, 338] on button "Save" at bounding box center [536, 344] width 31 height 18
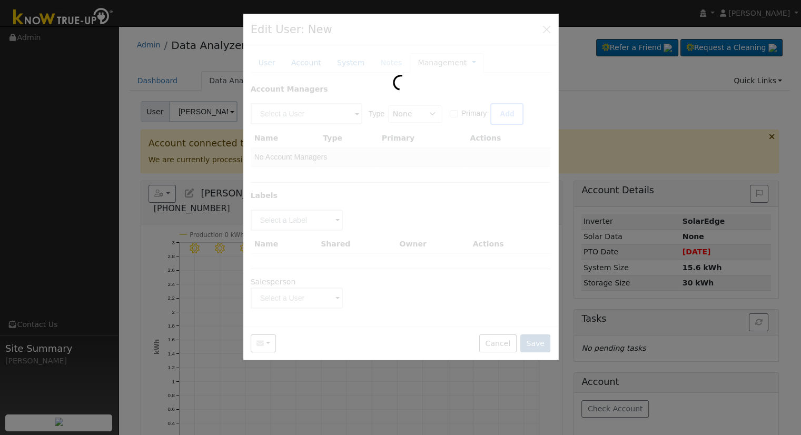
type input "Jo Anne Prickett"
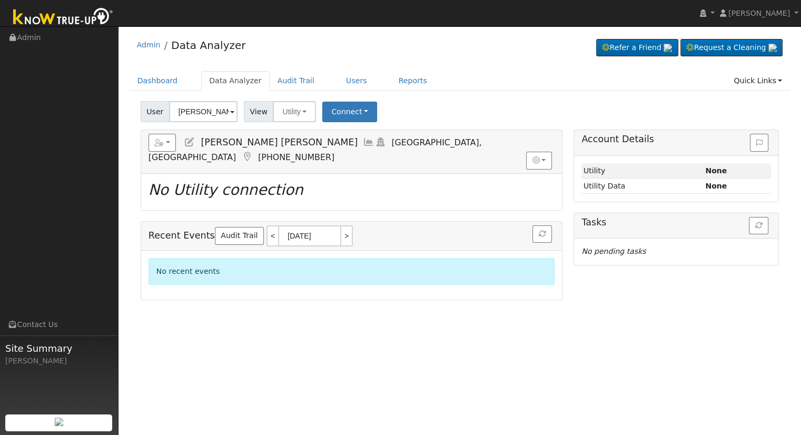
click at [187, 144] on icon at bounding box center [190, 142] width 12 height 9
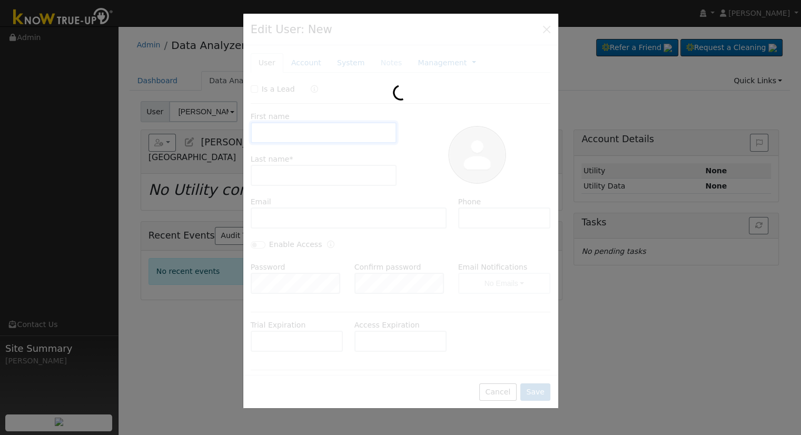
type input "Jo Anne"
type input "Prickett"
type input "jojop1616@yahoo.com"
type input "(559) 280-4425"
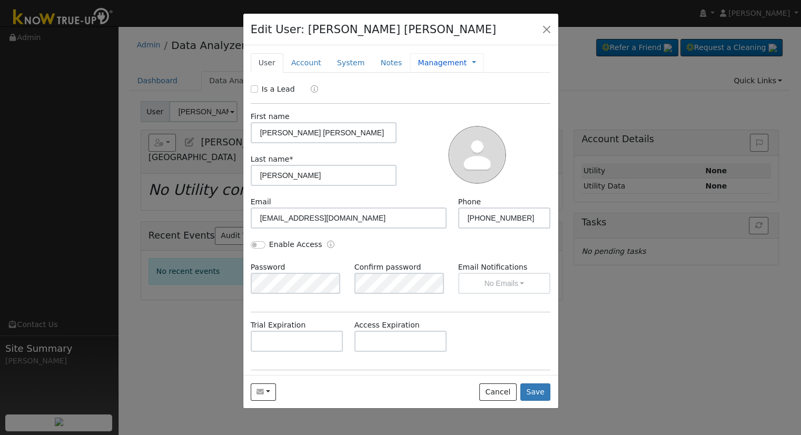
click at [421, 67] on link "Management" at bounding box center [442, 62] width 49 height 11
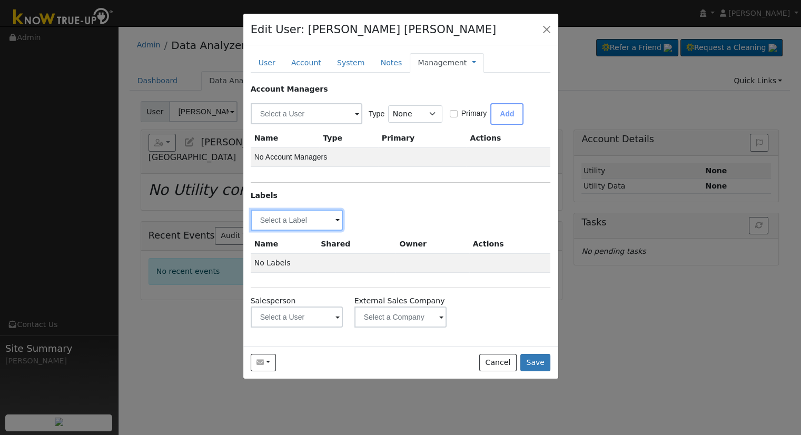
click at [298, 212] on input "text" at bounding box center [297, 220] width 93 height 21
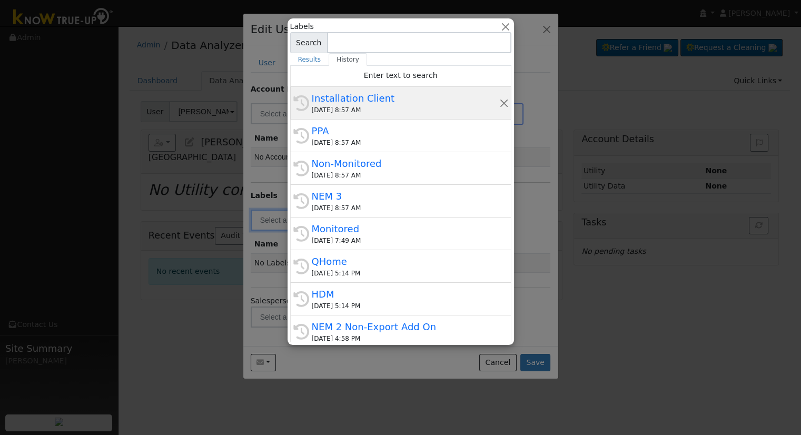
click at [331, 113] on div "10/07/2025 8:57 AM" at bounding box center [406, 109] width 188 height 9
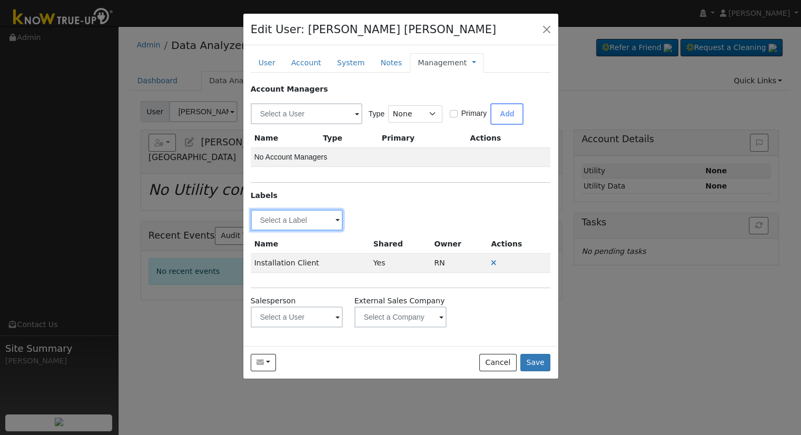
click at [284, 219] on input "text" at bounding box center [297, 220] width 93 height 21
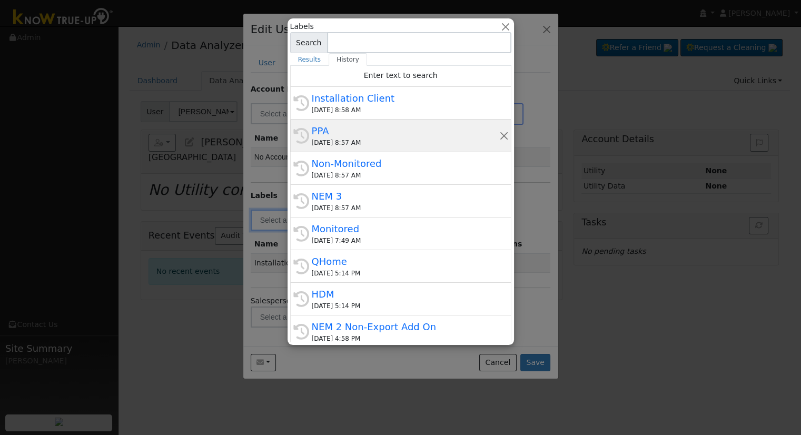
click at [322, 130] on div "PPA" at bounding box center [406, 131] width 188 height 14
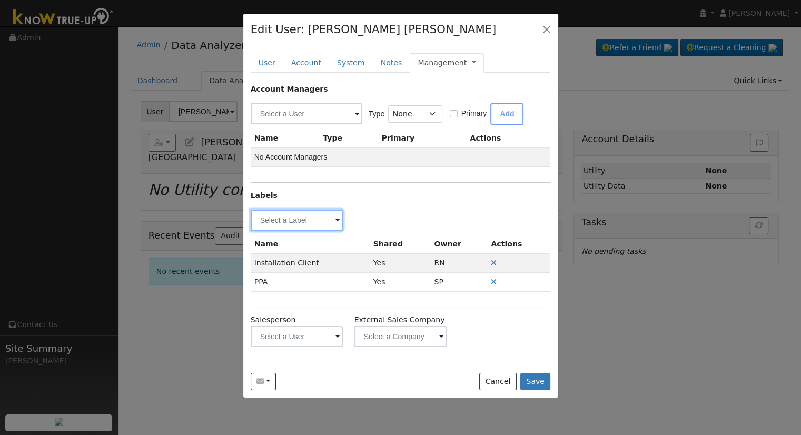
click at [280, 225] on input "text" at bounding box center [297, 220] width 93 height 21
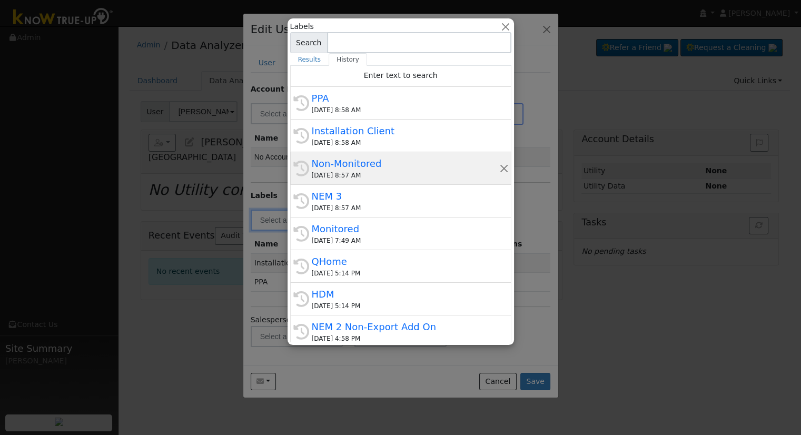
click at [333, 173] on div "10/07/2025 8:57 AM" at bounding box center [406, 175] width 188 height 9
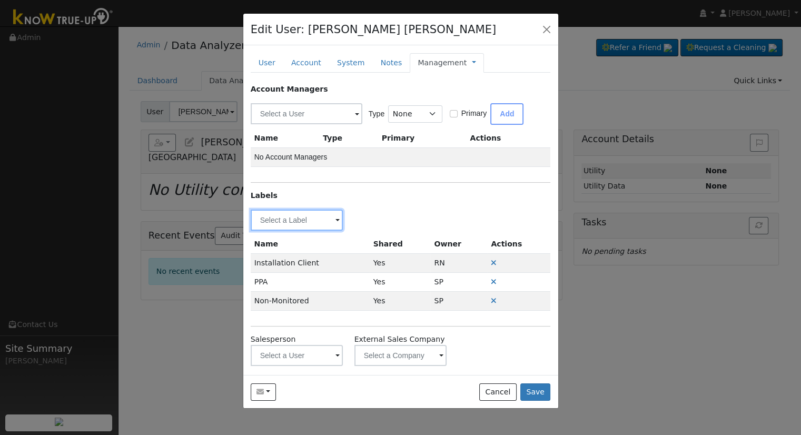
click at [311, 218] on input "text" at bounding box center [297, 220] width 93 height 21
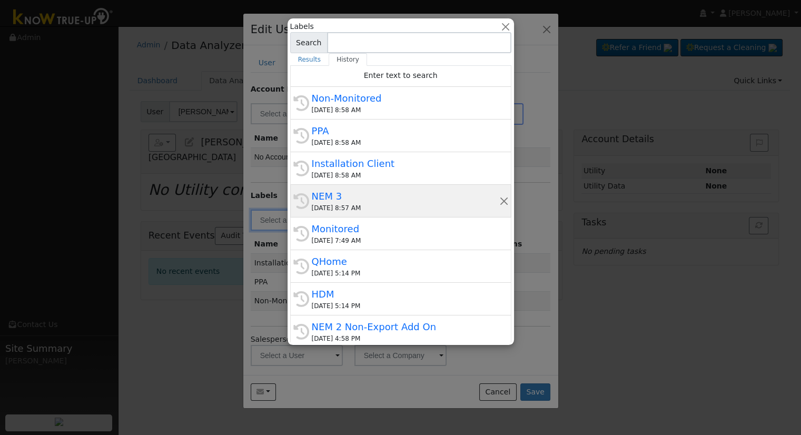
click at [320, 212] on div "10/07/2025 8:57 AM" at bounding box center [406, 207] width 188 height 9
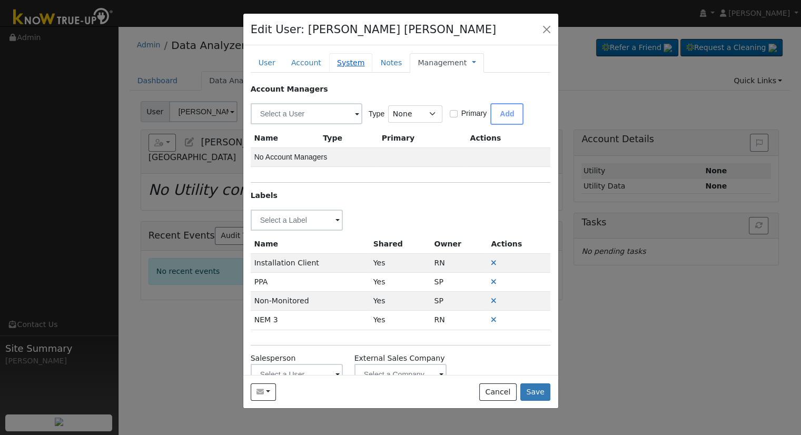
click at [351, 69] on link "System" at bounding box center [351, 62] width 44 height 19
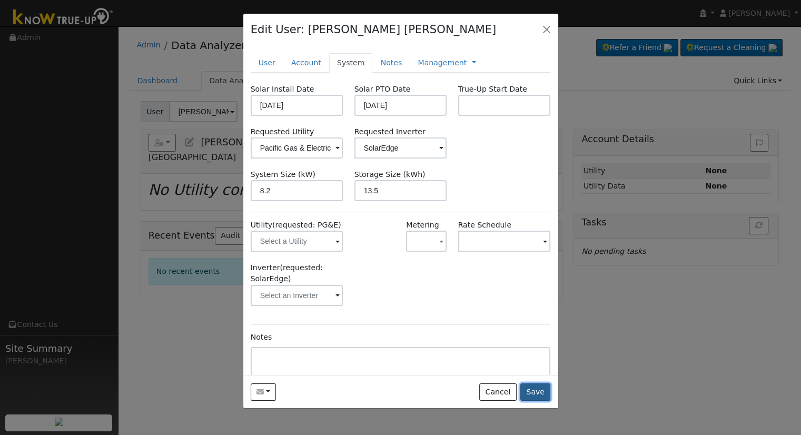
click at [529, 387] on button "Save" at bounding box center [536, 393] width 31 height 18
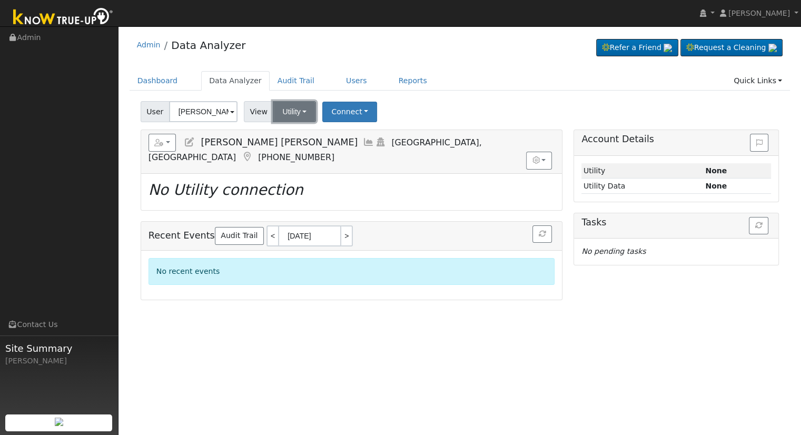
click at [292, 120] on button "Utility" at bounding box center [294, 111] width 43 height 21
click at [311, 154] on link "Solar" at bounding box center [307, 150] width 73 height 15
click at [353, 107] on button "Connect" at bounding box center [349, 112] width 55 height 21
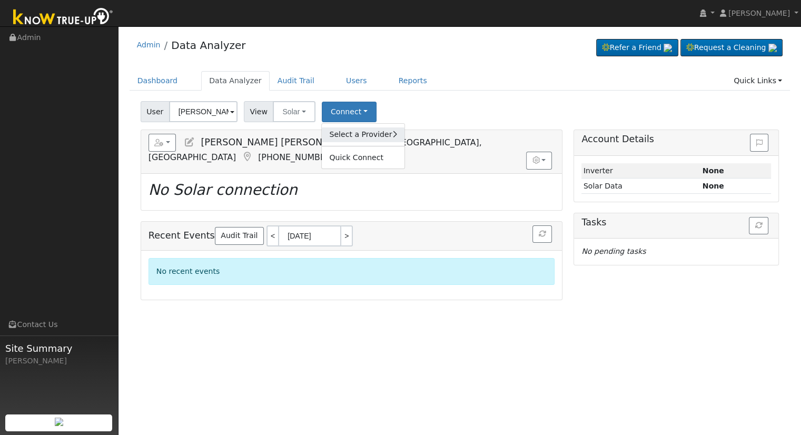
click at [352, 137] on link "Select a Provider" at bounding box center [363, 135] width 82 height 15
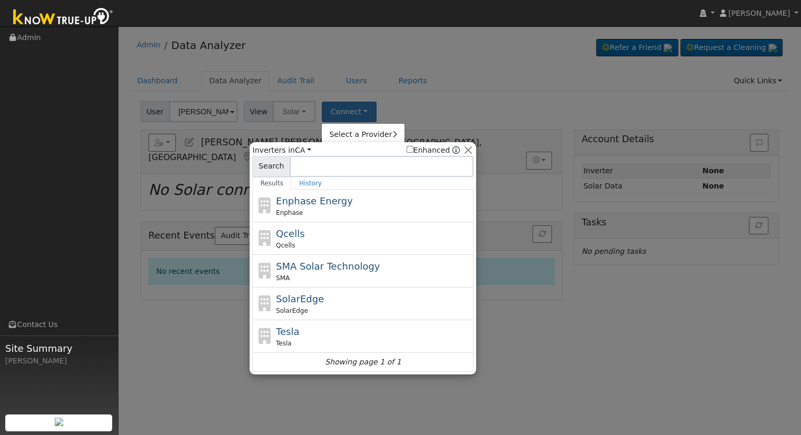
click at [185, 344] on div at bounding box center [400, 217] width 801 height 435
